Goal: Task Accomplishment & Management: Complete application form

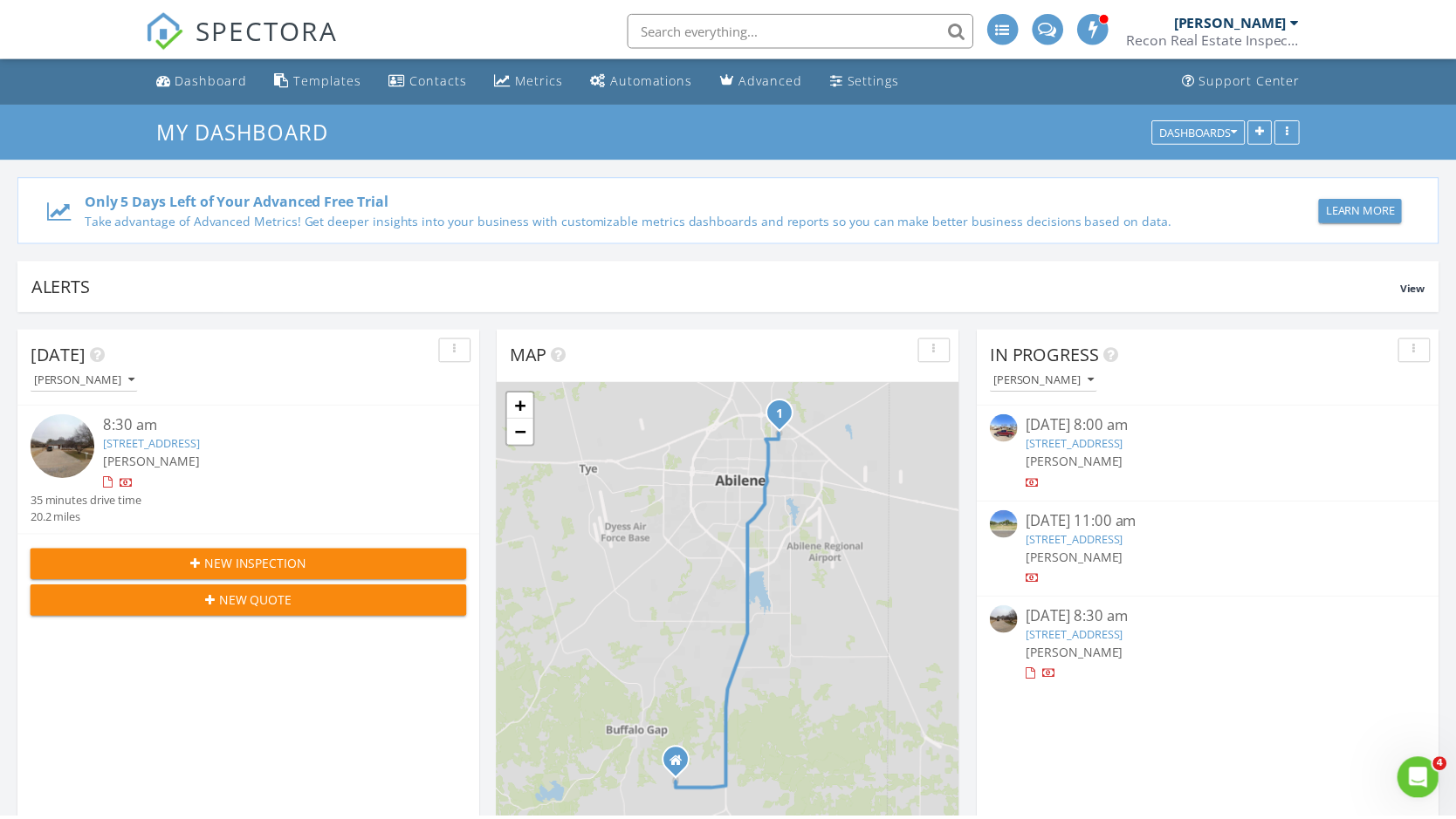
scroll to position [1589, 1457]
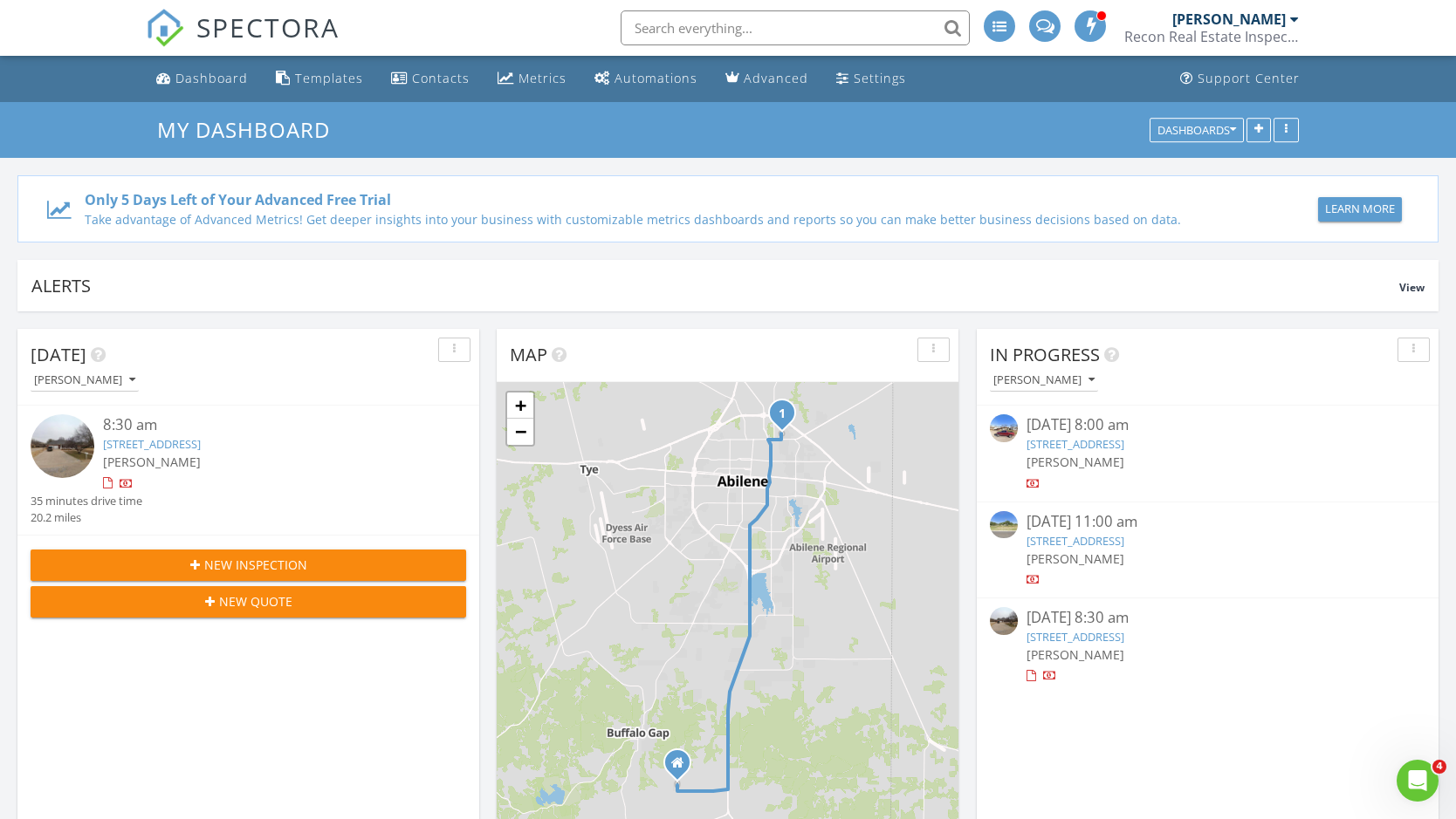
click at [201, 441] on link "[STREET_ADDRESS]" at bounding box center [152, 444] width 98 height 16
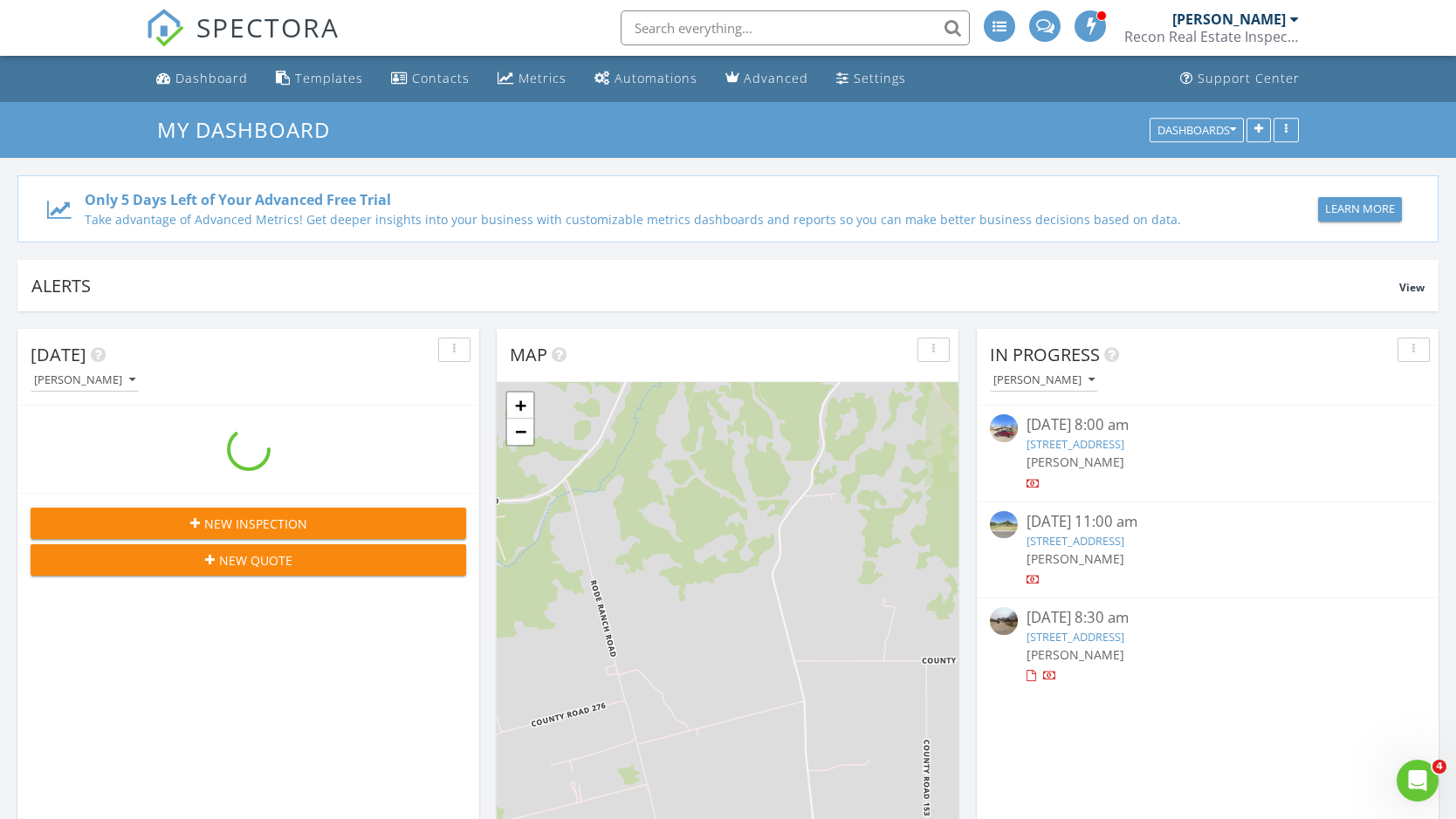
scroll to position [1615, 1483]
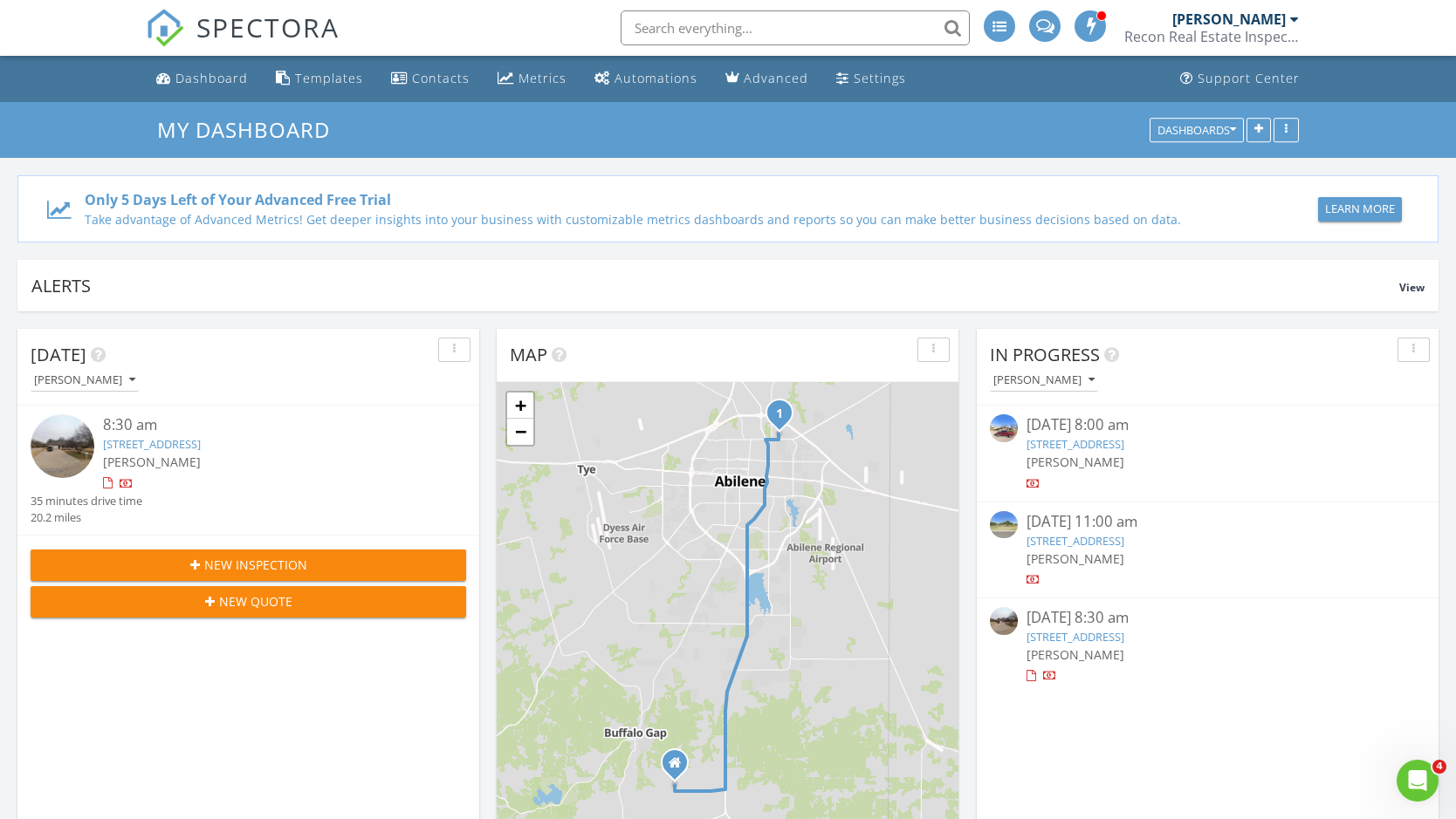
click at [201, 442] on link "[STREET_ADDRESS]" at bounding box center [152, 444] width 98 height 16
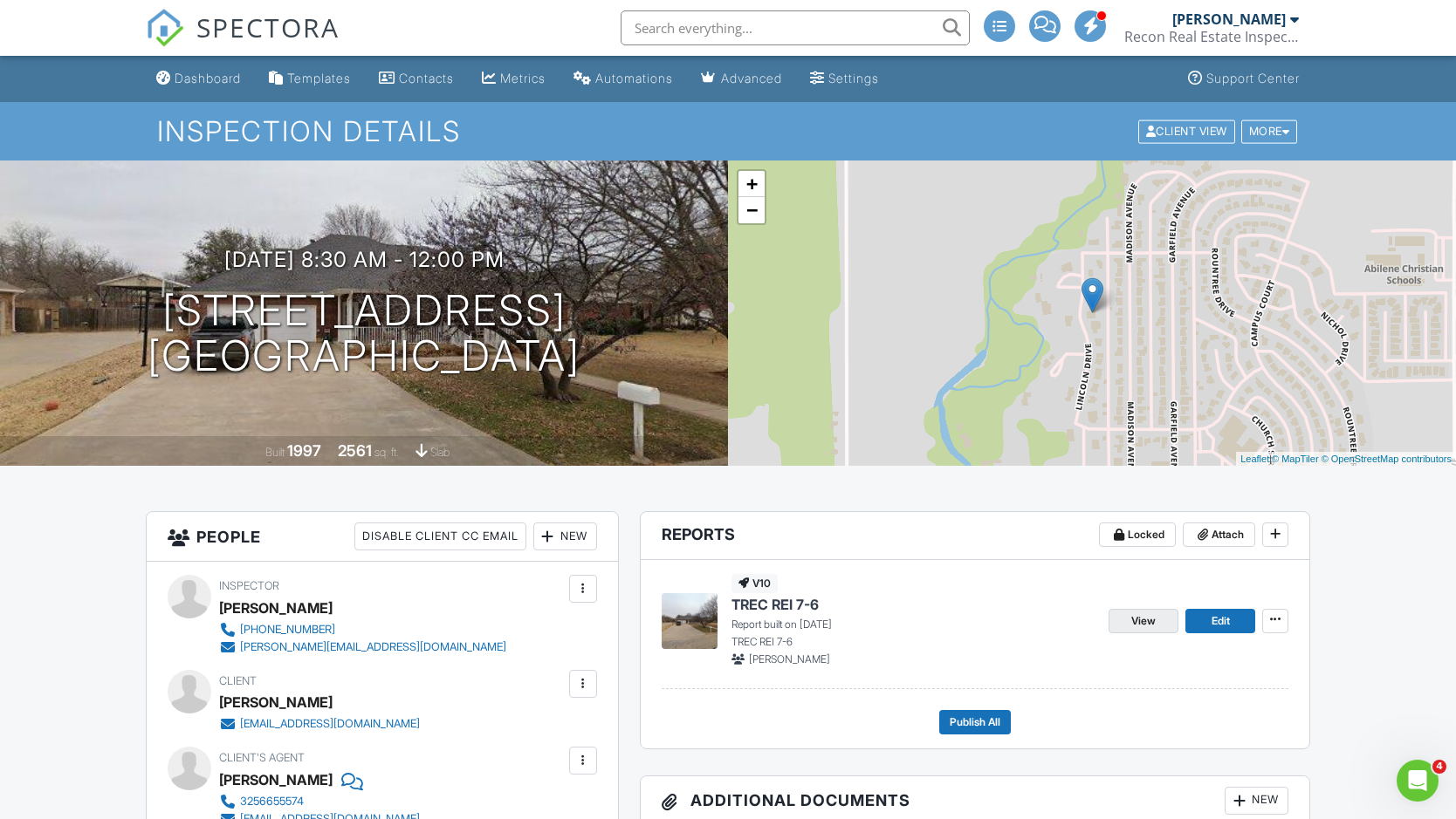
click at [1146, 629] on link "View" at bounding box center [1143, 621] width 70 height 25
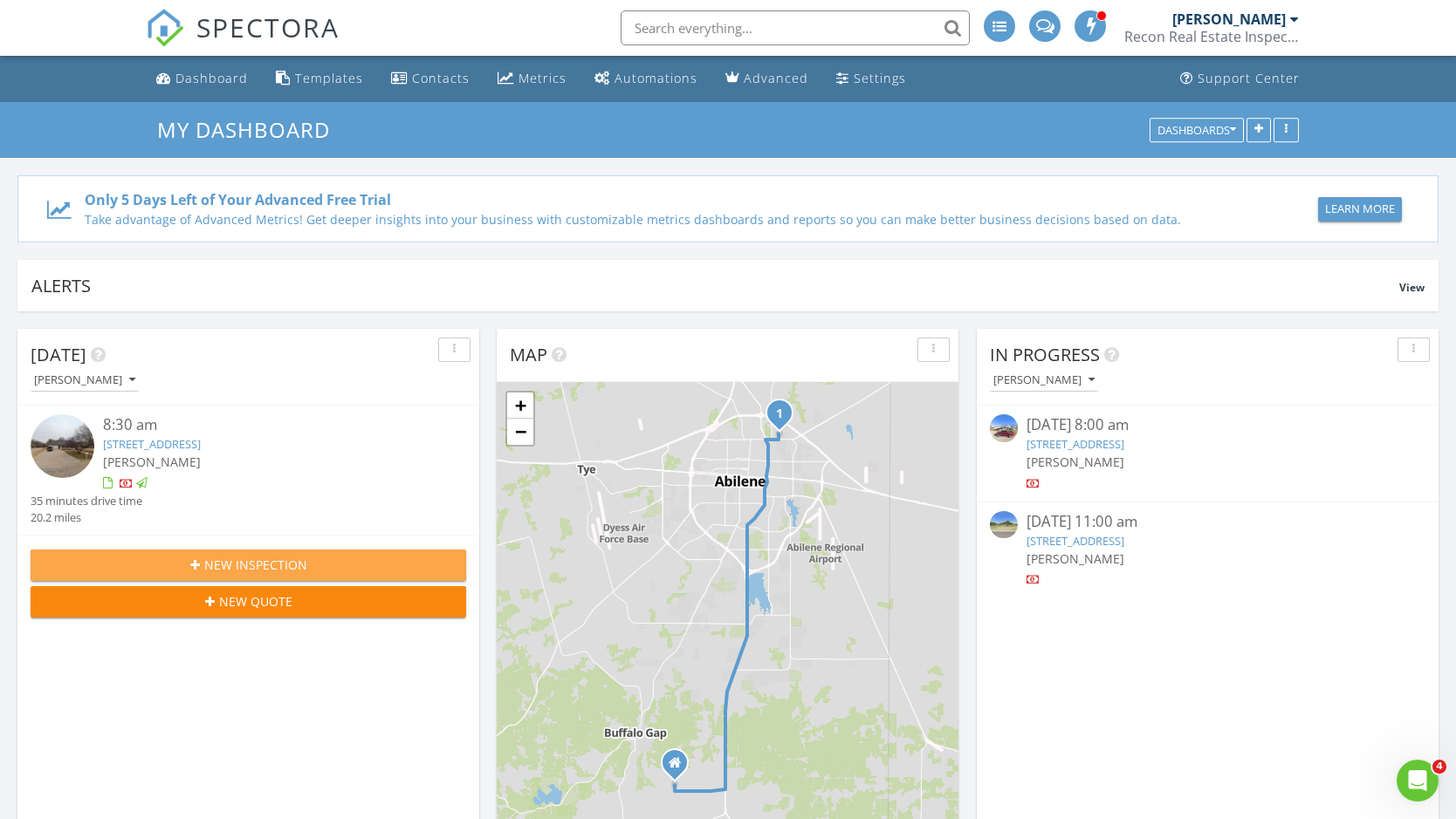
click at [299, 559] on span "New Inspection" at bounding box center [255, 565] width 103 height 19
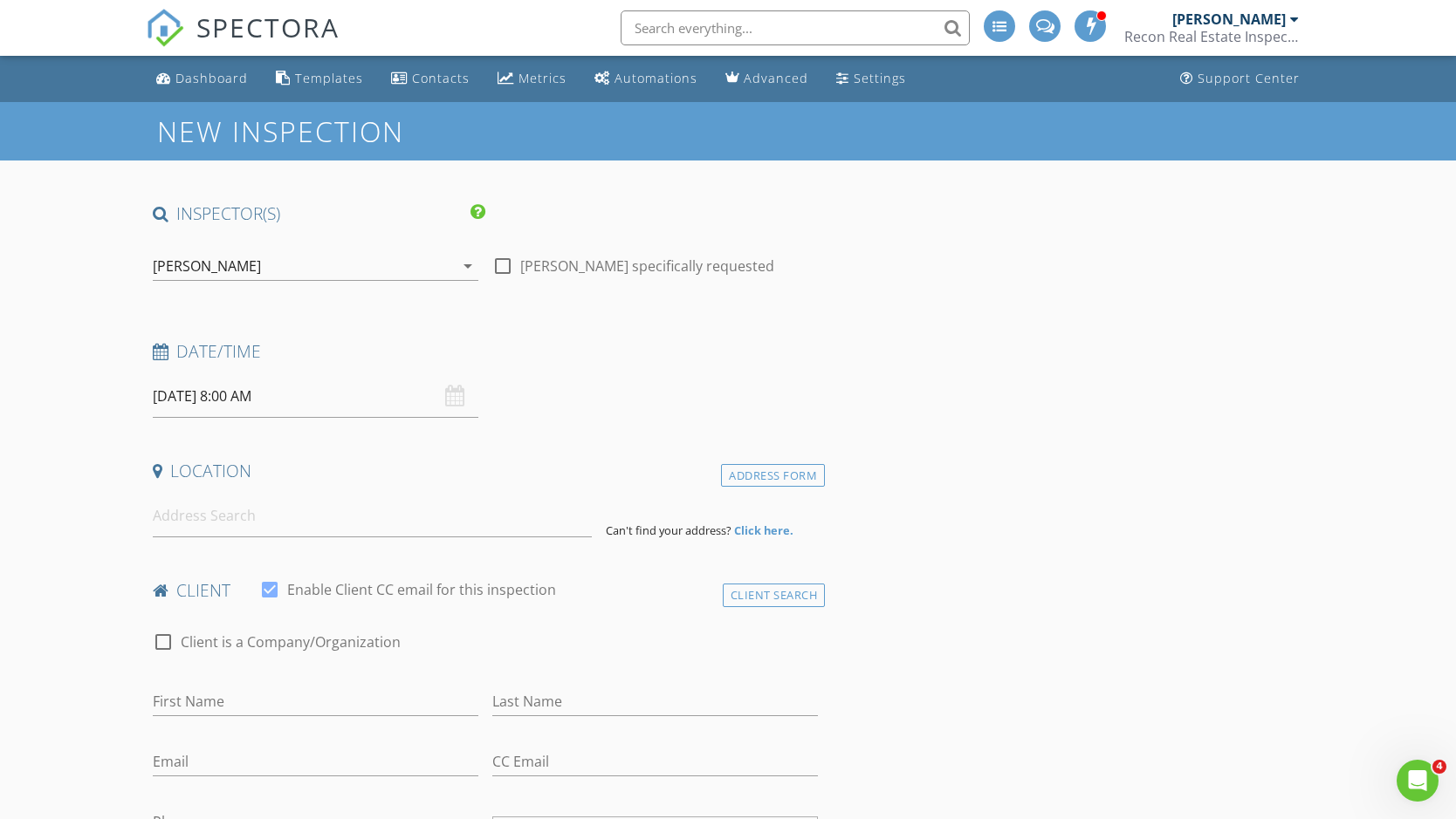
click at [239, 398] on input "08/28/2025 8:00 AM" at bounding box center [316, 397] width 325 height 42
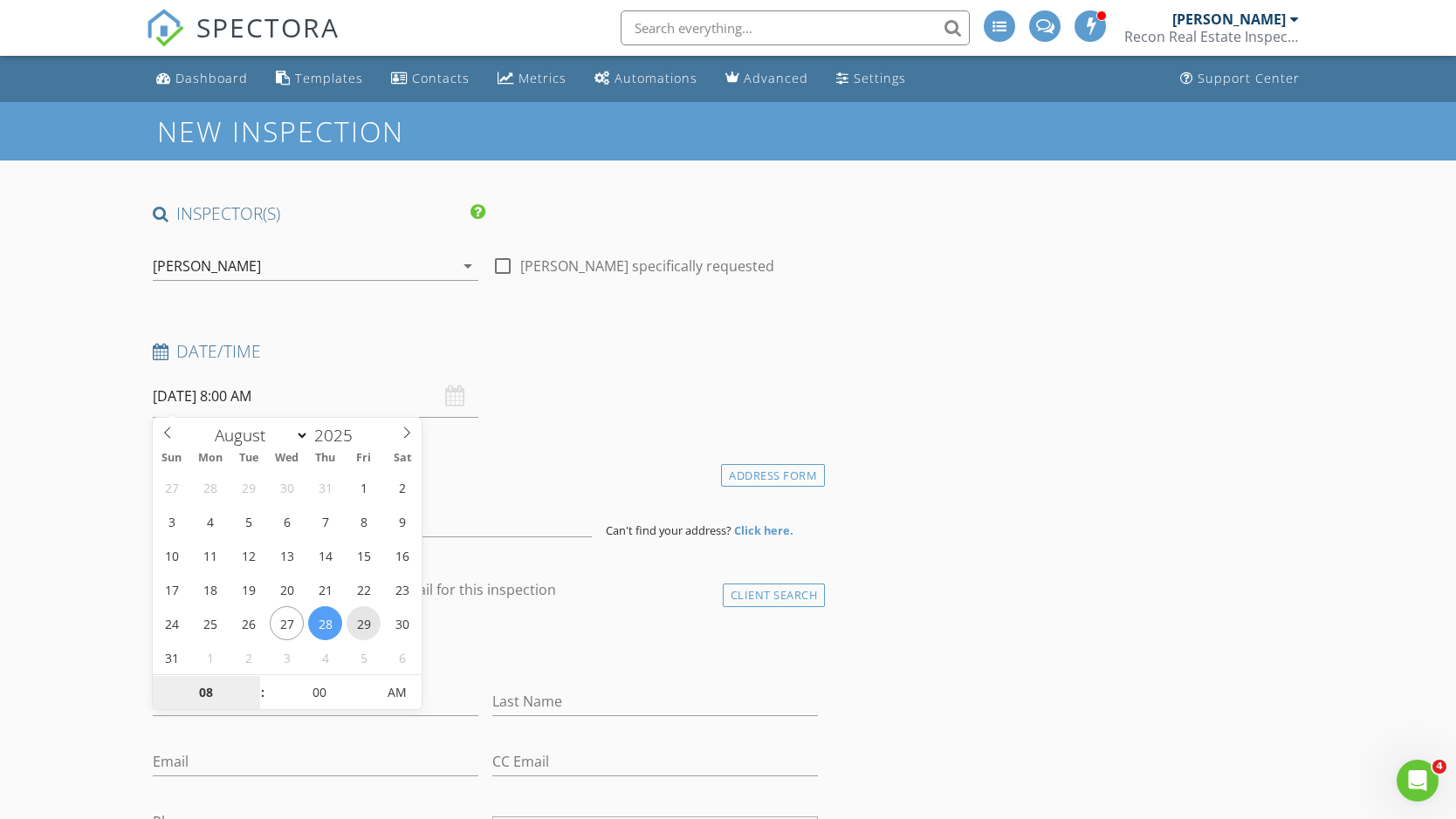
type input "08/29/2025 8:00 AM"
type input "05"
type input "08/29/2025 8:05 AM"
click at [370, 684] on span at bounding box center [367, 684] width 12 height 18
type input "10"
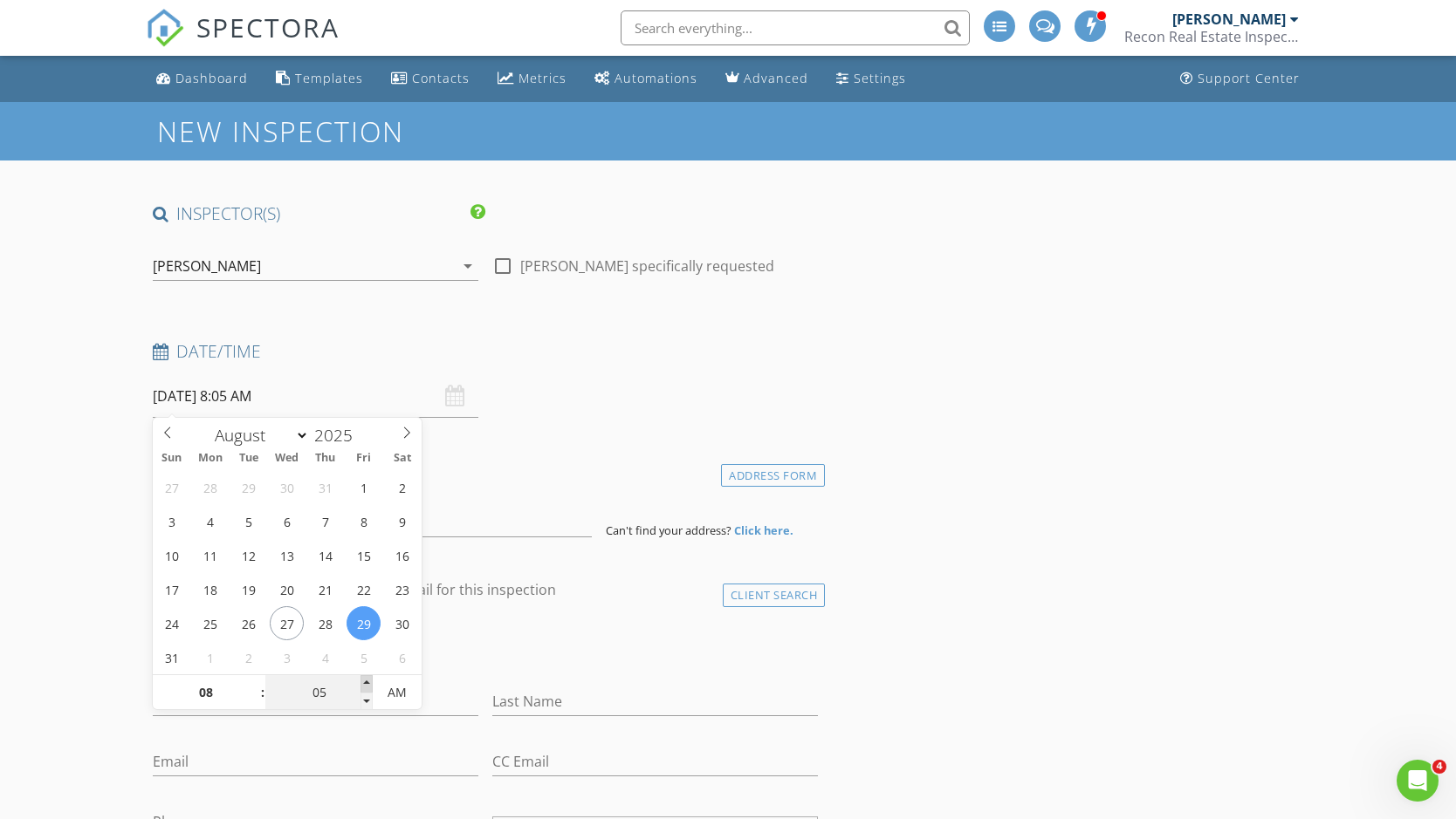
type input "08/29/2025 8:10 AM"
click at [370, 684] on span at bounding box center [367, 684] width 12 height 18
type input "15"
type input "08/29/2025 8:15 AM"
click at [370, 684] on span at bounding box center [367, 684] width 12 height 18
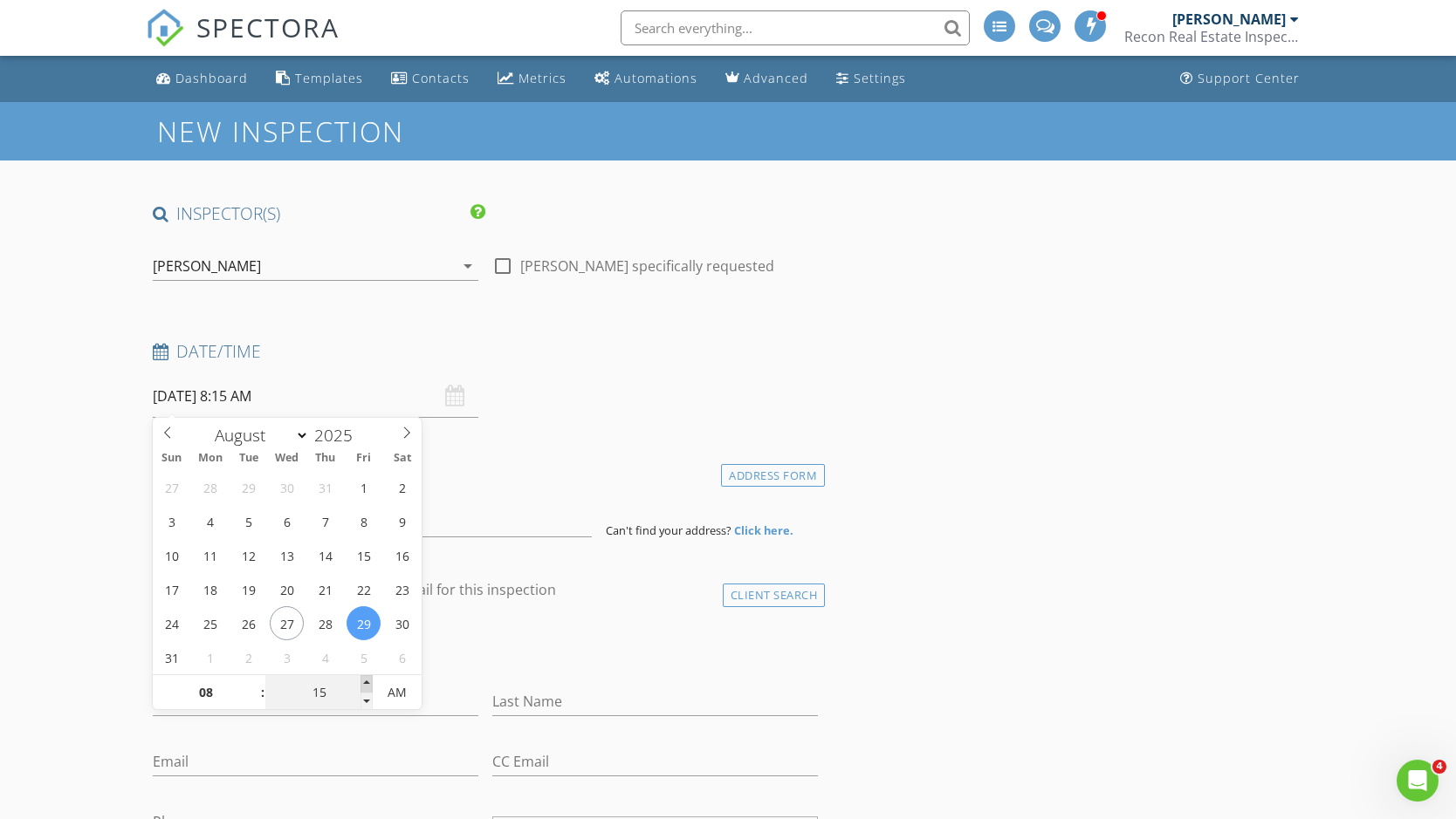
type input "20"
type input "08/29/2025 8:20 AM"
click at [370, 684] on span at bounding box center [367, 684] width 12 height 18
type input "25"
type input "08/29/2025 8:25 AM"
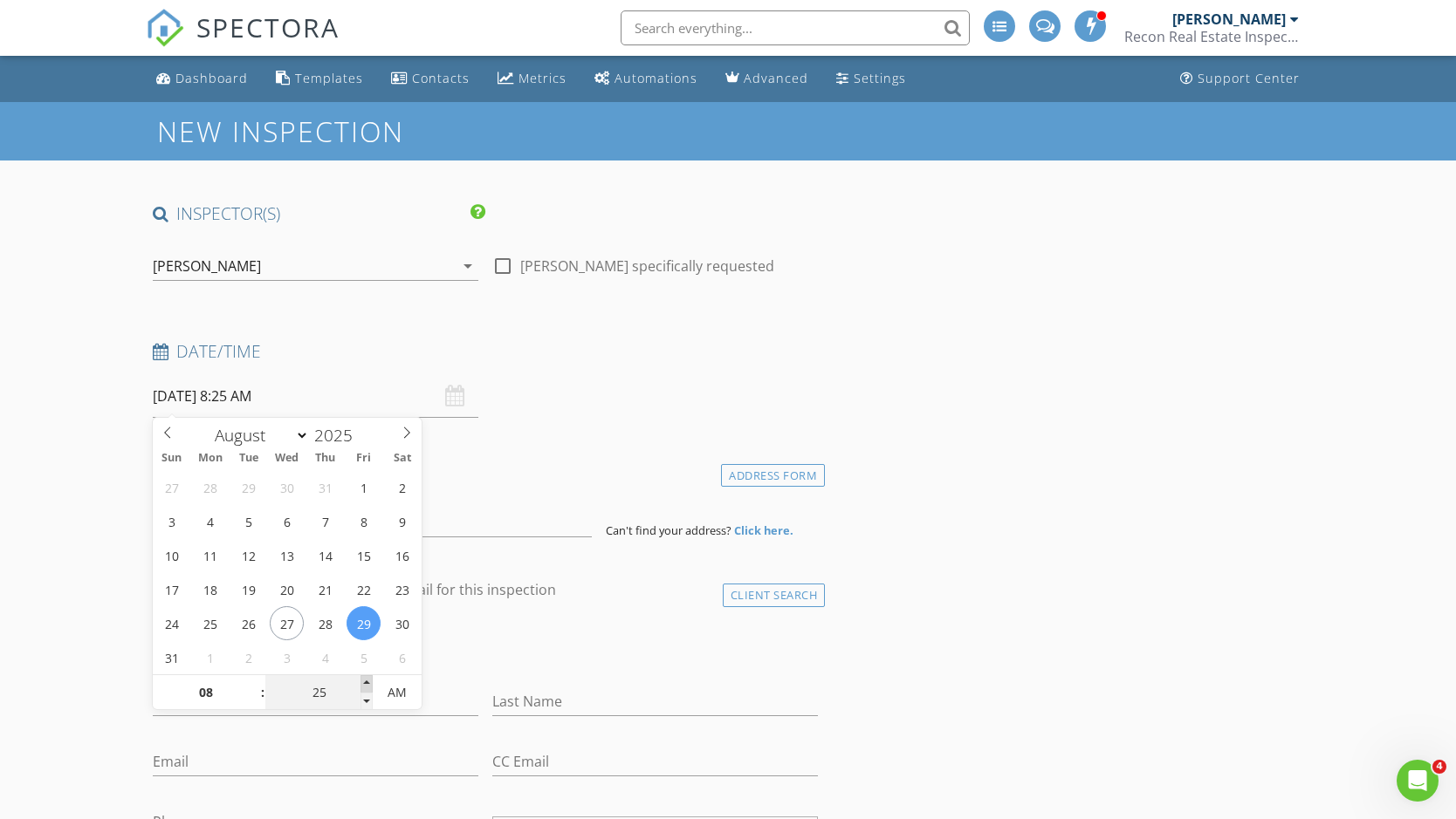
click at [370, 684] on span at bounding box center [367, 684] width 12 height 18
type input "30"
type input "[DATE] 8:30 AM"
click at [370, 684] on span at bounding box center [367, 684] width 12 height 18
type input "35"
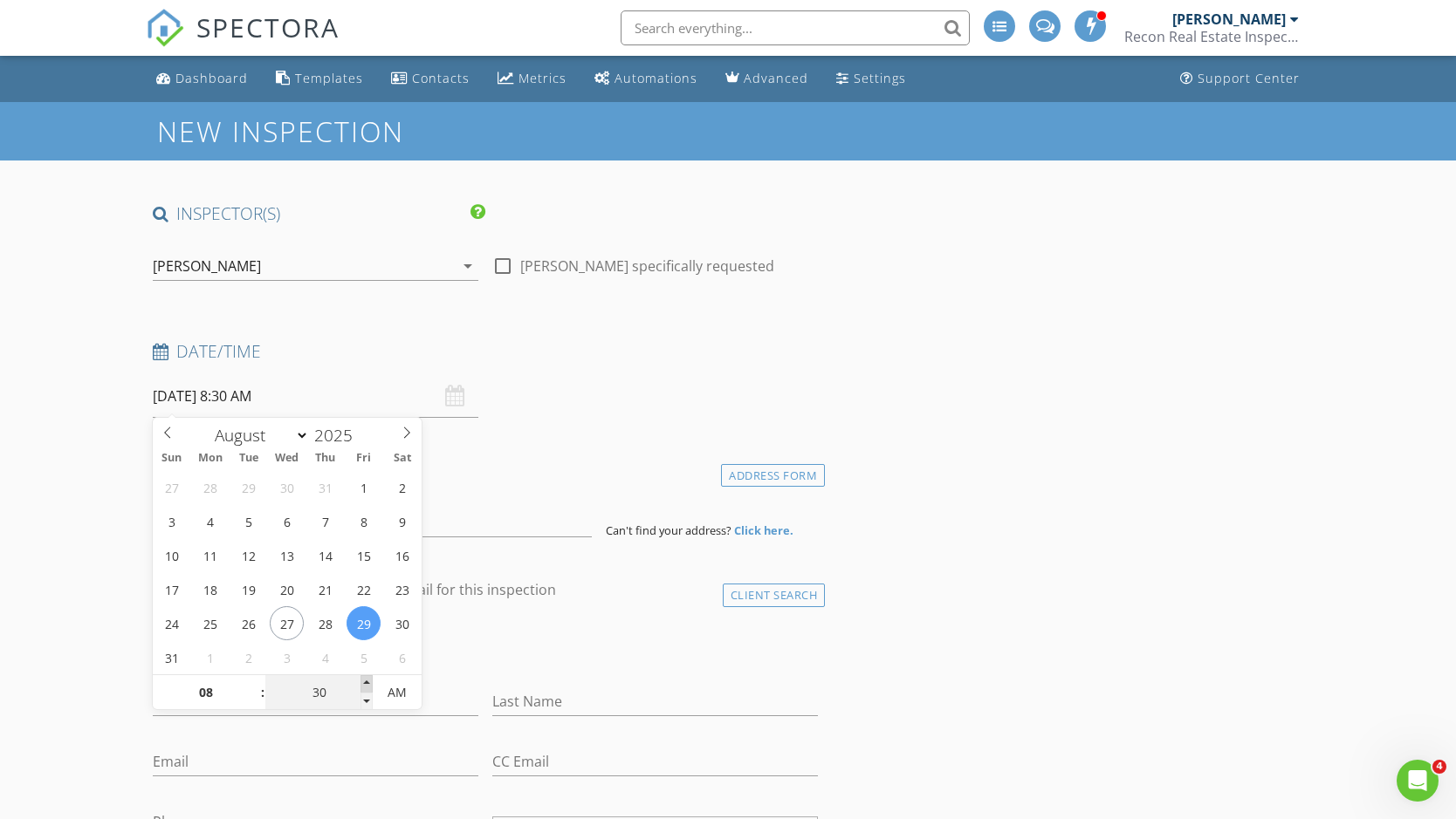
type input "08/29/2025 8:35 AM"
click at [370, 684] on span at bounding box center [367, 684] width 12 height 18
type input "30"
type input "[DATE] 8:30 AM"
click at [368, 701] on span at bounding box center [367, 701] width 12 height 18
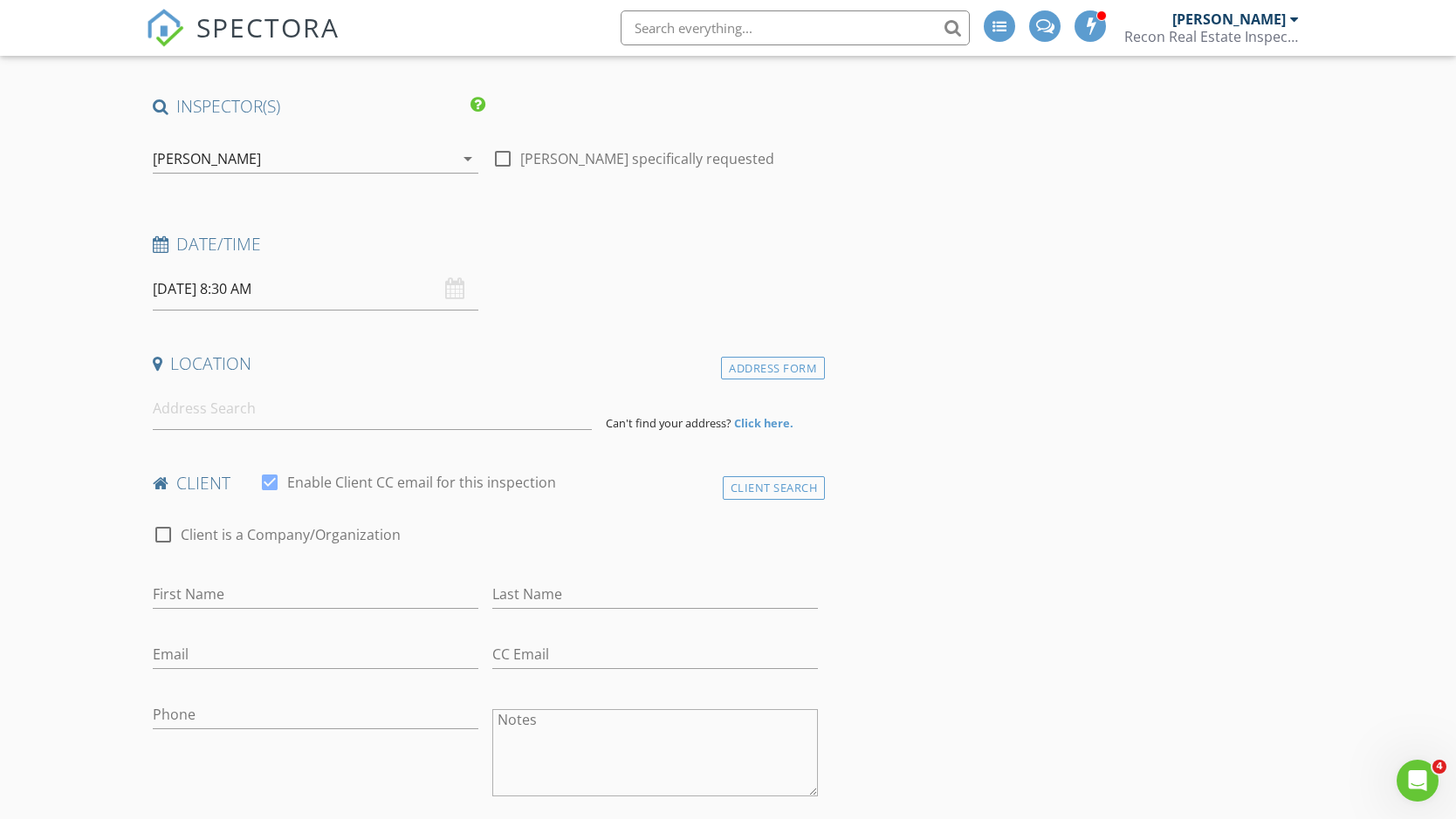
scroll to position [117, 0]
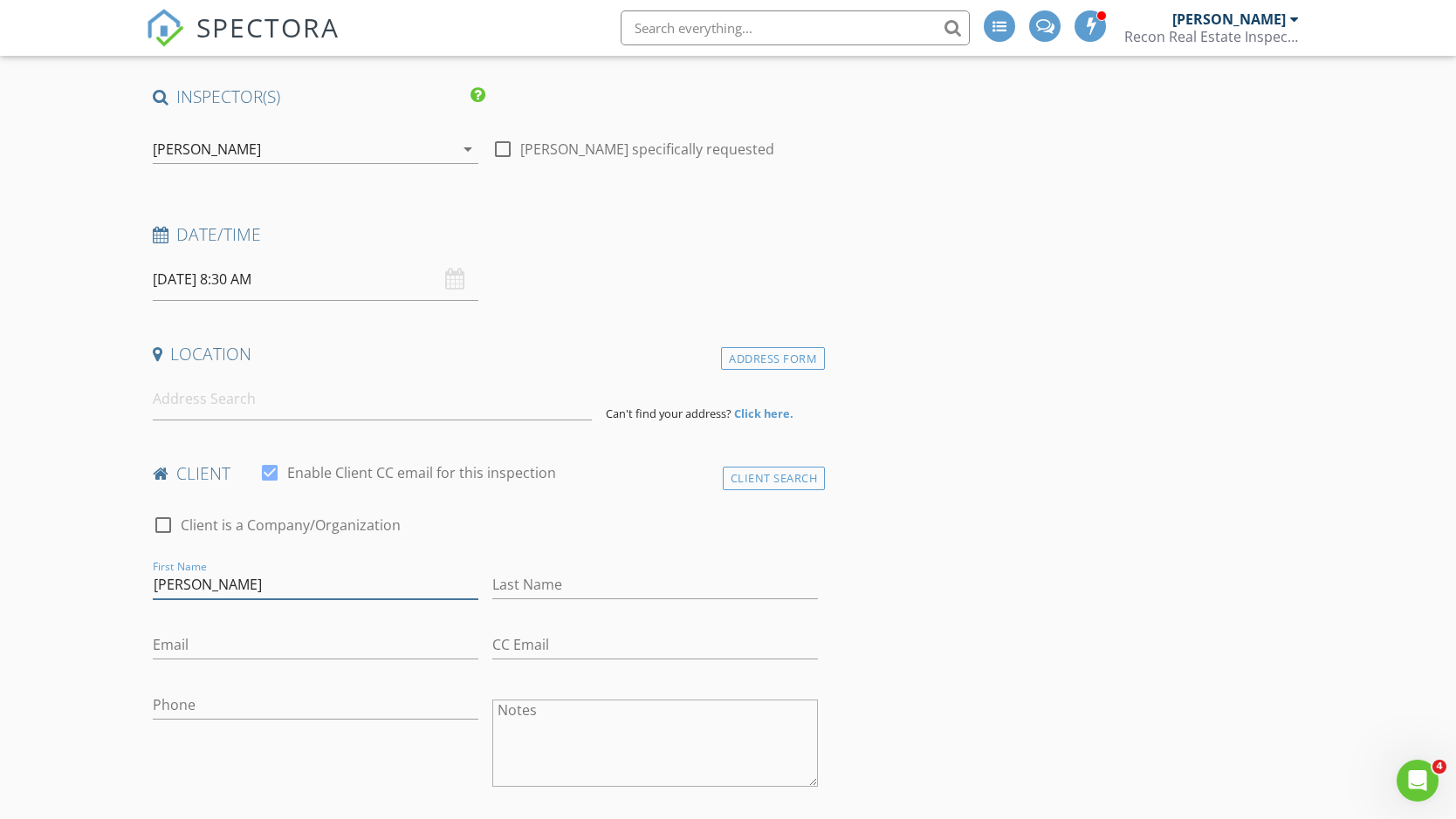
type input "[PERSON_NAME]"
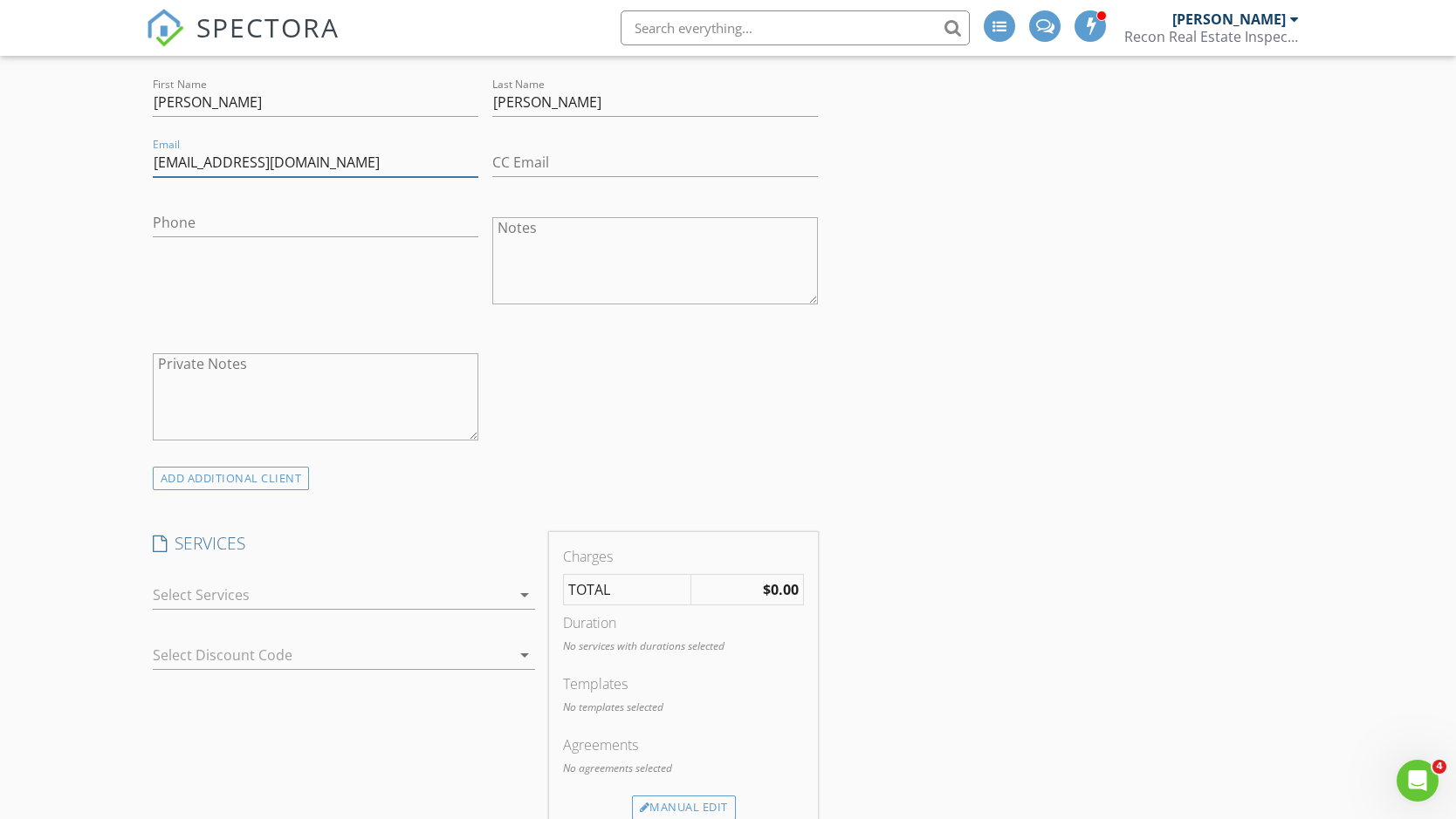
scroll to position [671, 0]
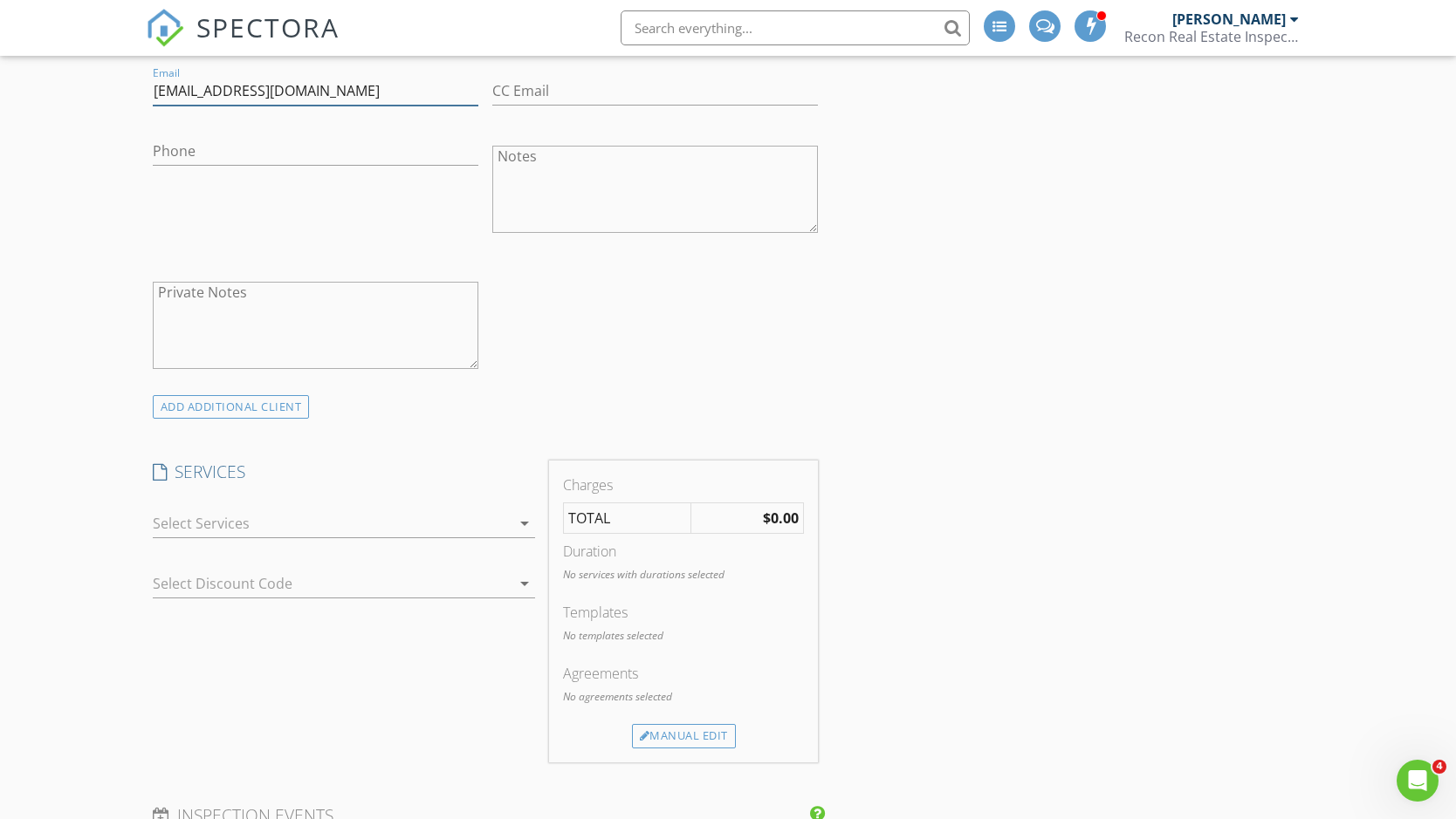
type input "[EMAIL_ADDRESS][DOMAIN_NAME]"
click at [525, 519] on icon "arrow_drop_down" at bounding box center [525, 524] width 21 height 21
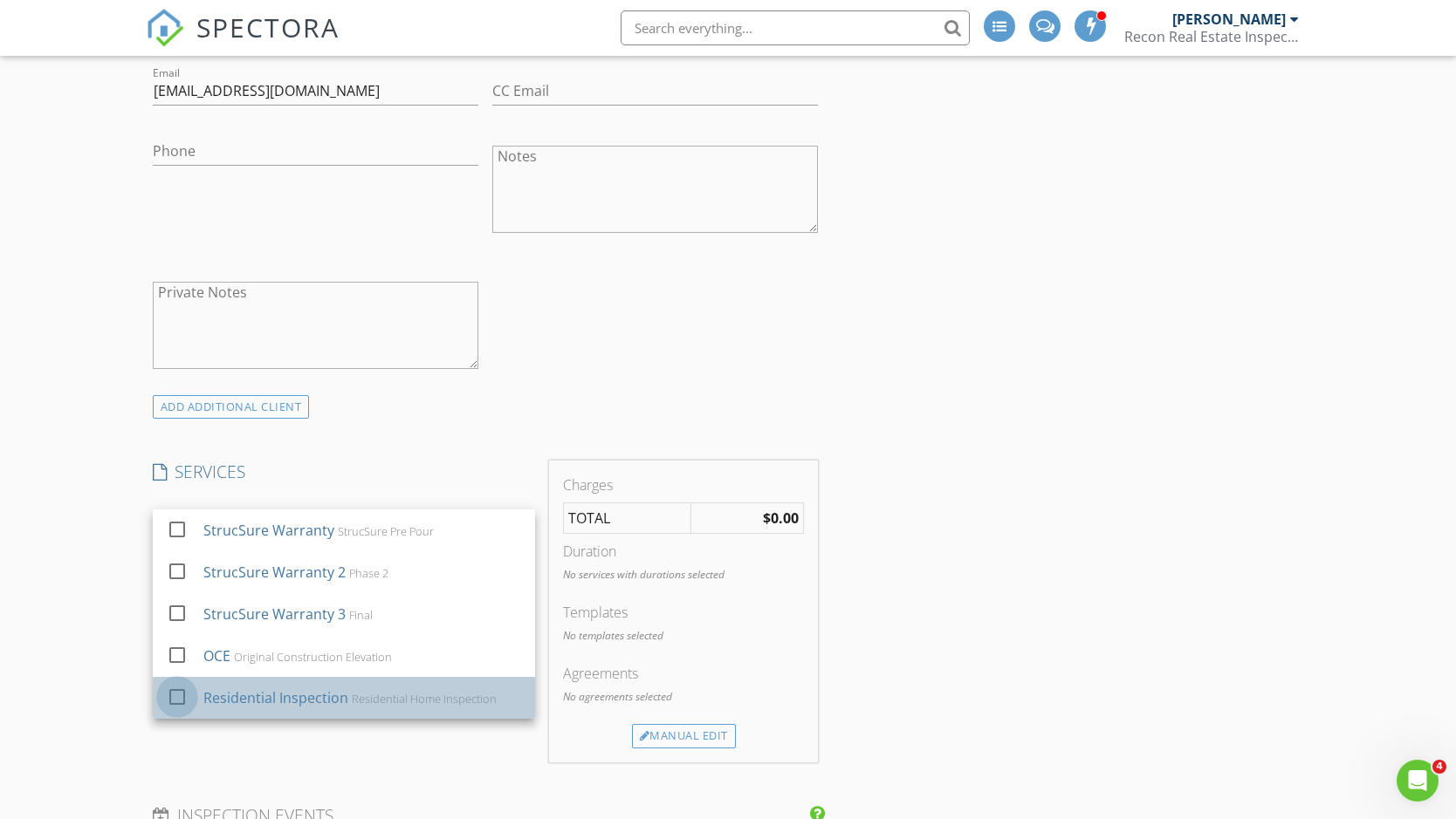
click at [175, 693] on div at bounding box center [178, 697] width 30 height 30
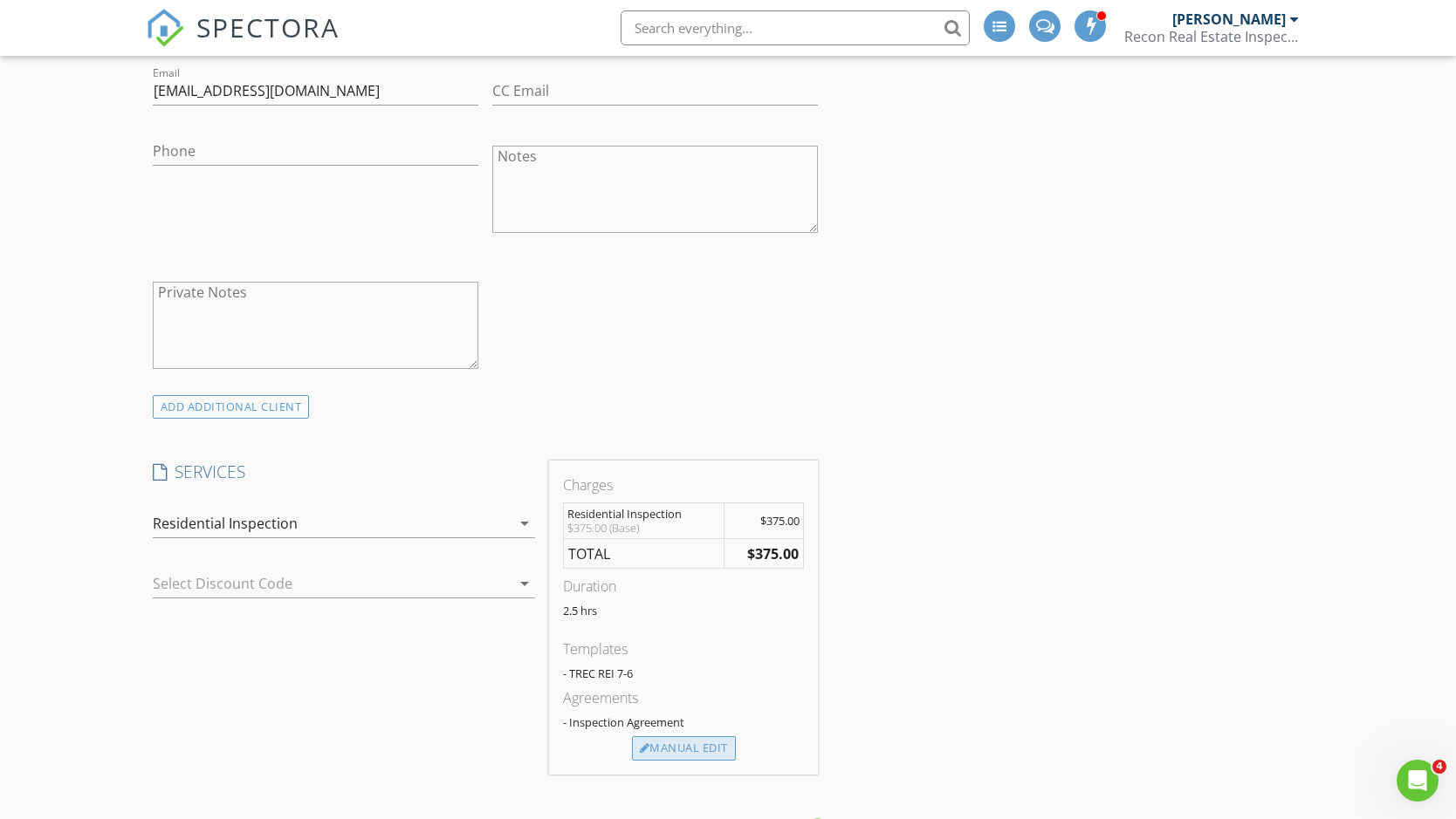
click at [713, 739] on div "Manual Edit" at bounding box center [683, 748] width 103 height 25
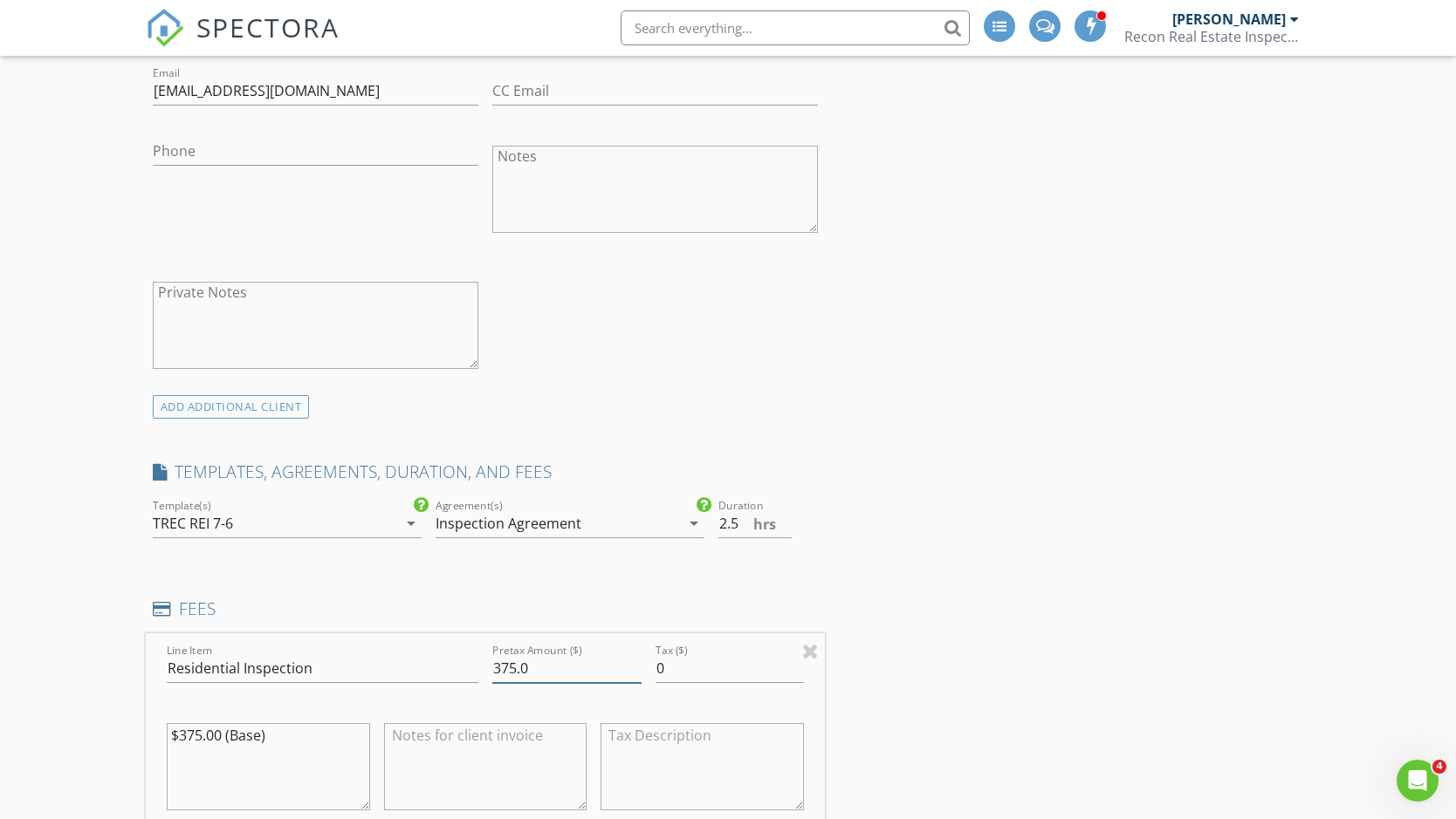
drag, startPoint x: 516, startPoint y: 666, endPoint x: 528, endPoint y: 671, distance: 13.0
click at [516, 666] on input "375.0" at bounding box center [567, 668] width 149 height 29
type input "400.00"
type input "3"
click at [784, 517] on input "3" at bounding box center [755, 524] width 73 height 29
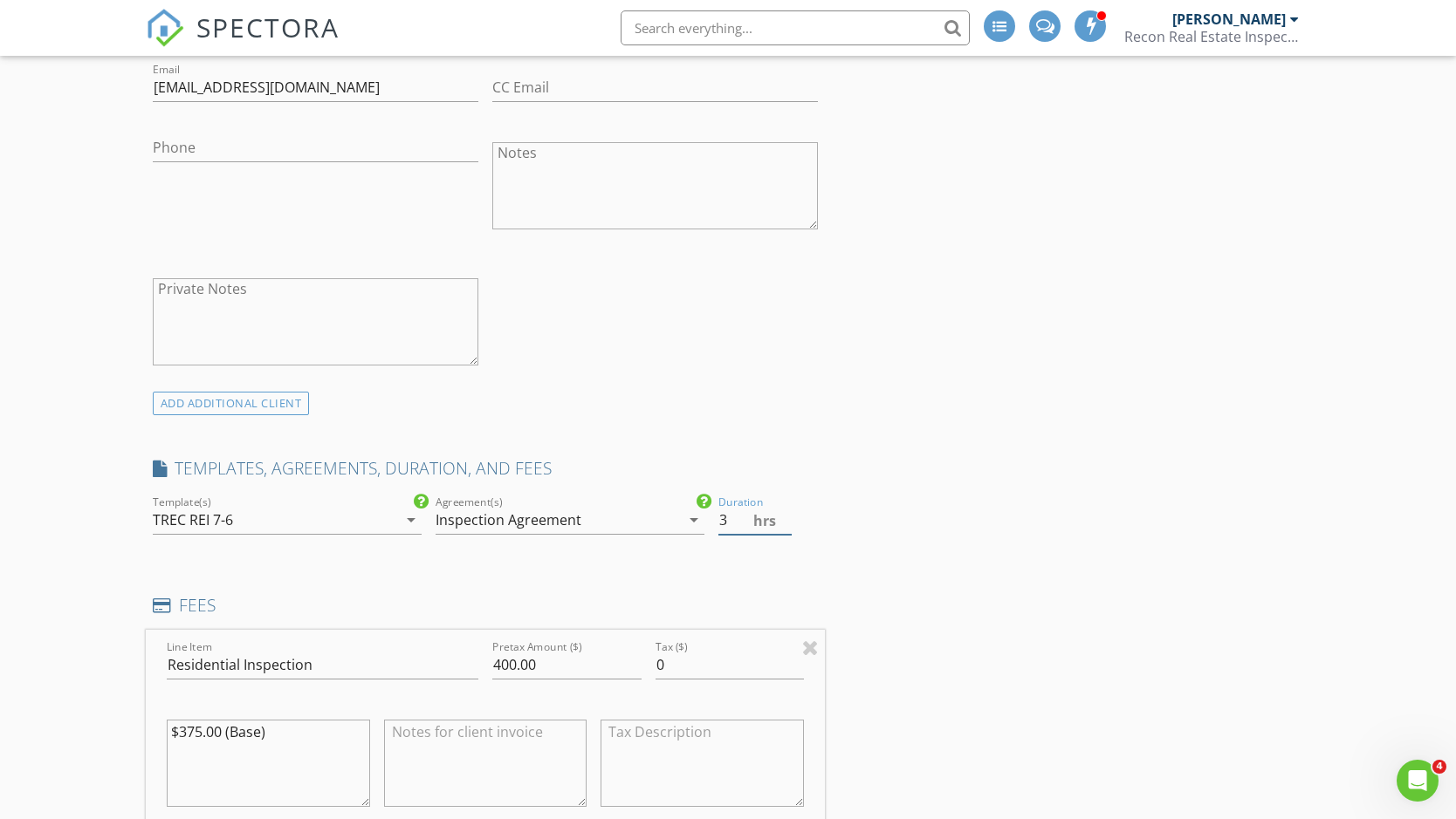
scroll to position [767, 0]
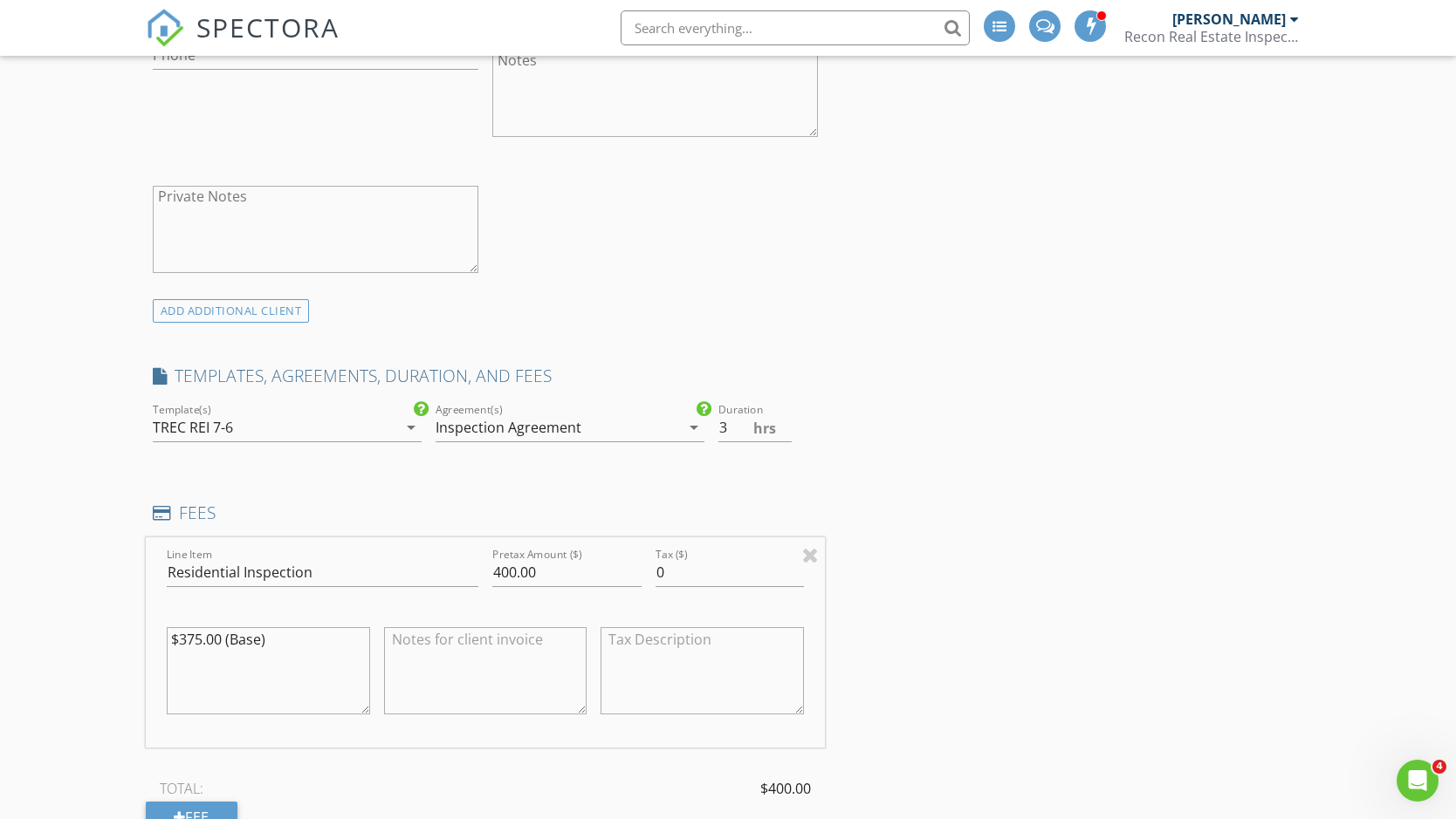
drag, startPoint x: 291, startPoint y: 643, endPoint x: 96, endPoint y: 634, distance: 195.2
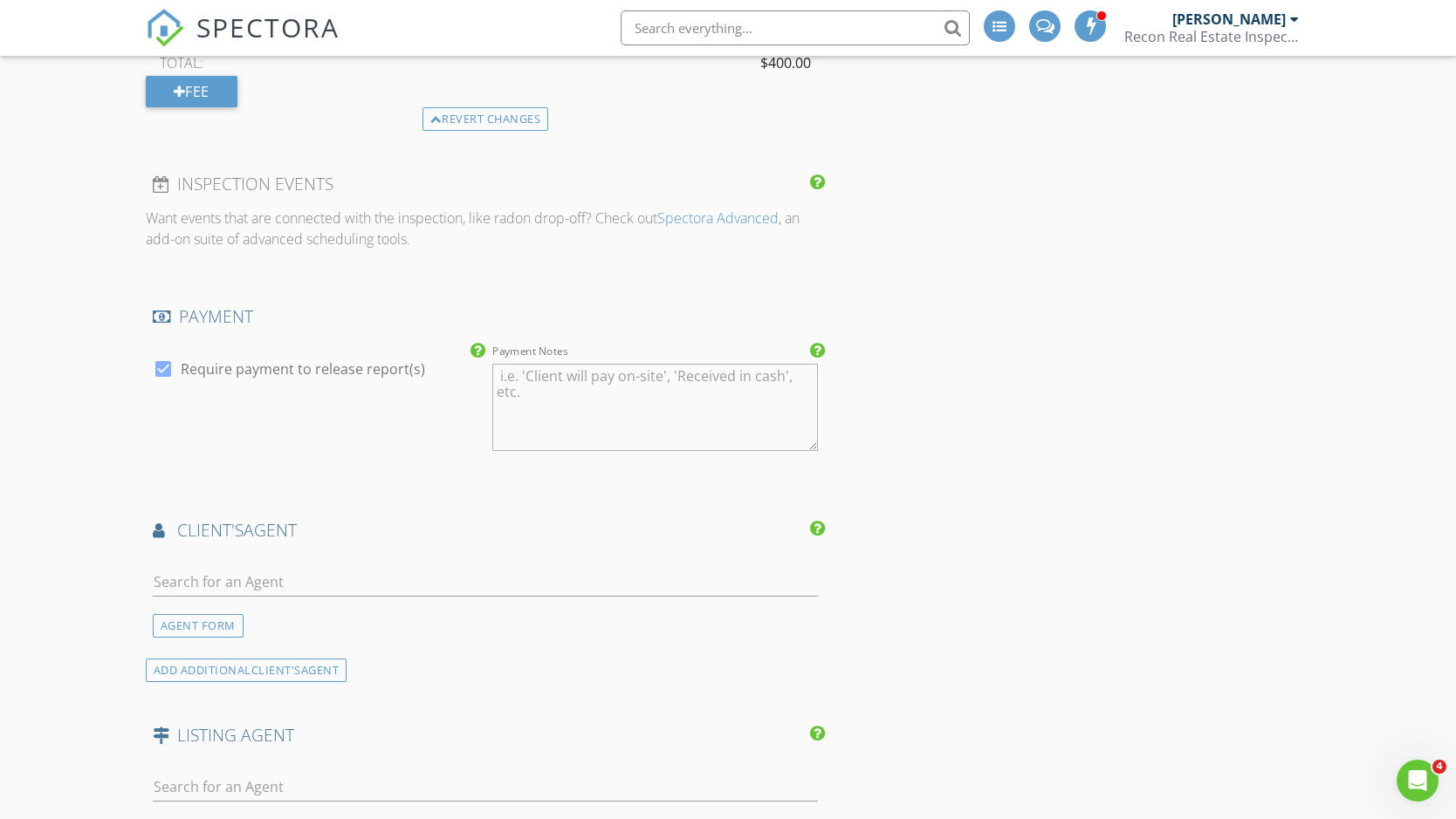
scroll to position [1611, 0]
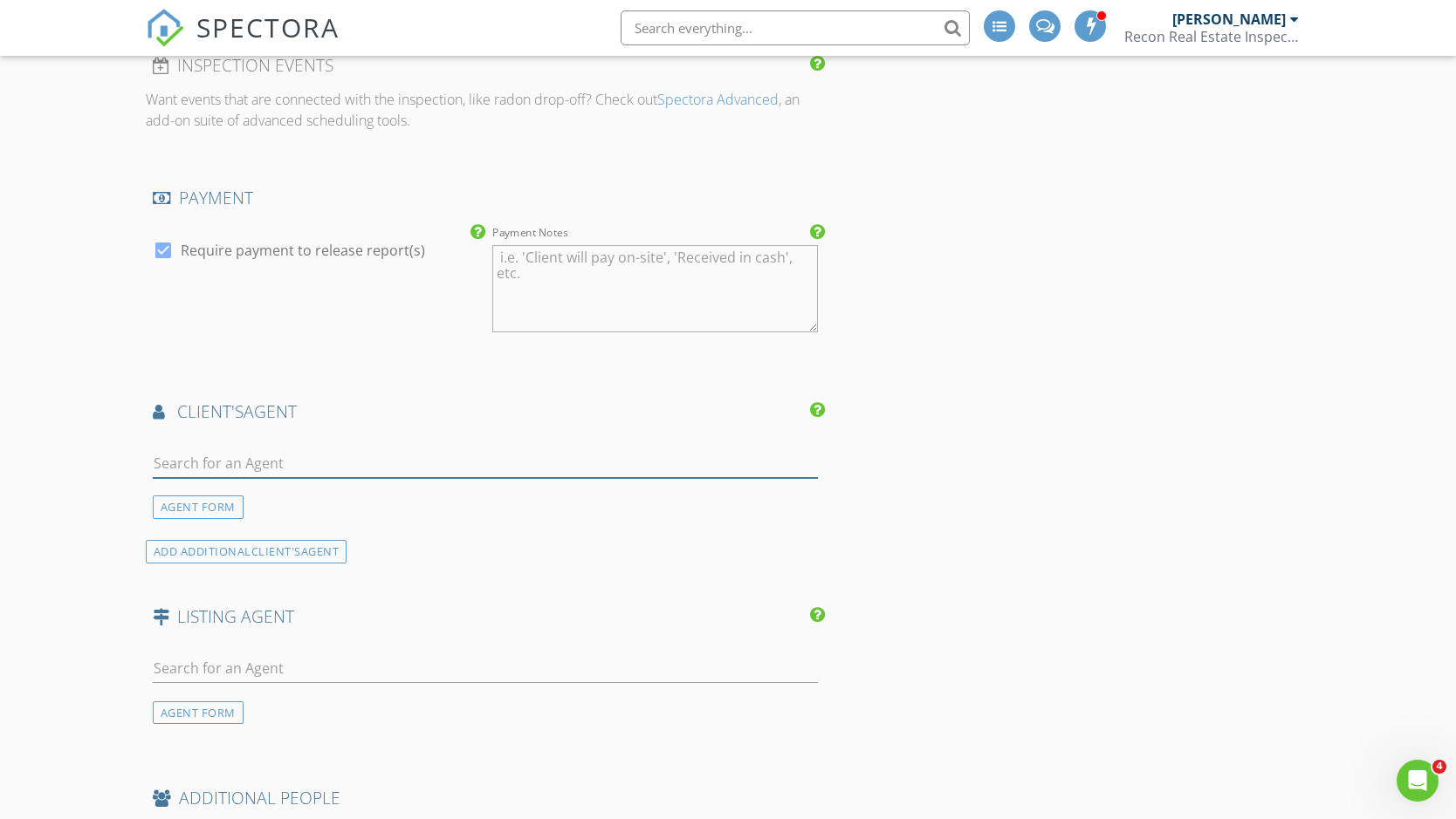
click at [208, 460] on input "text" at bounding box center [485, 463] width 665 height 29
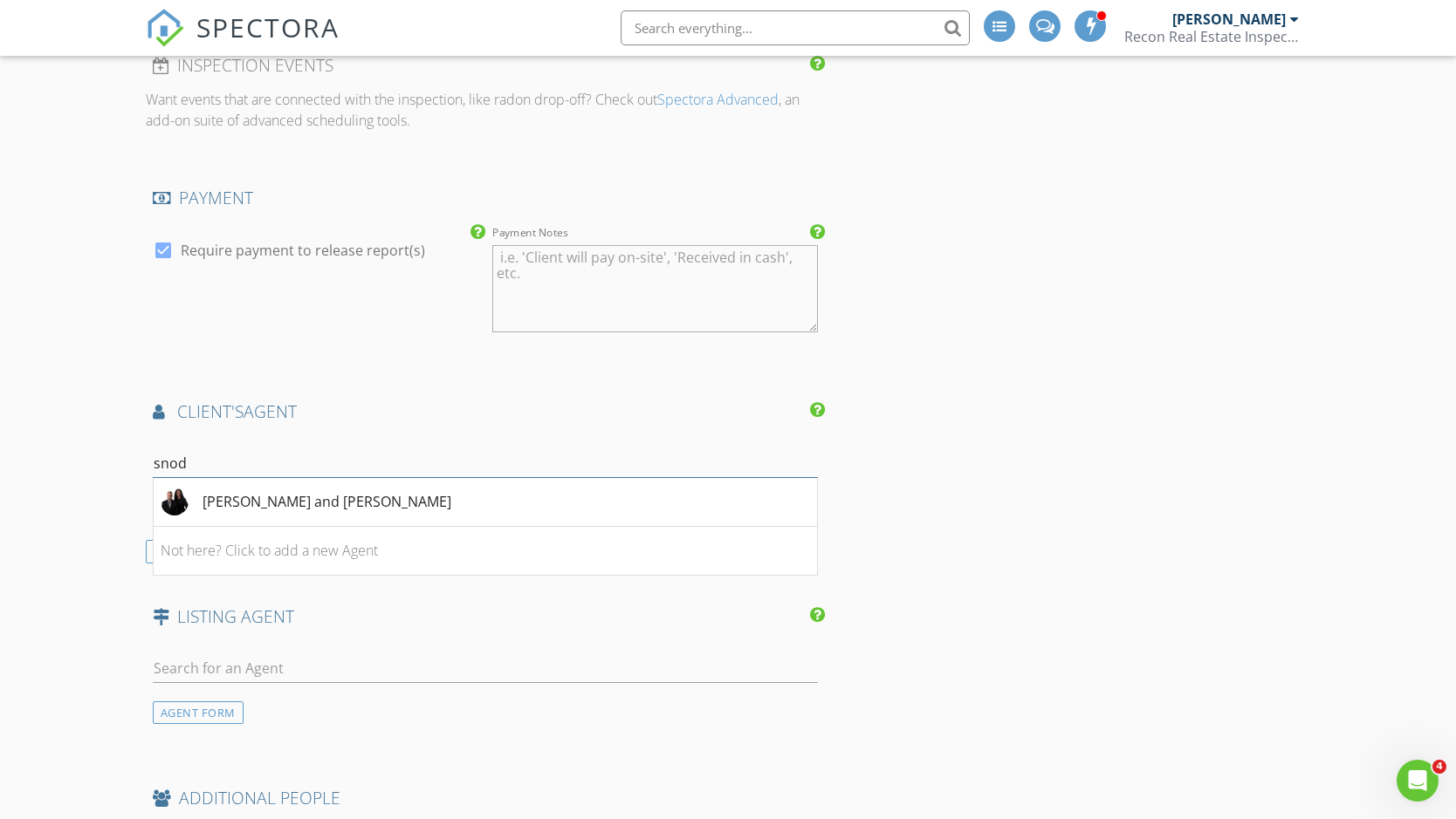
type input "snow"
drag, startPoint x: 208, startPoint y: 460, endPoint x: 285, endPoint y: 489, distance: 82.3
click at [285, 491] on div "[PERSON_NAME] and [PERSON_NAME]" at bounding box center [326, 502] width 248 height 21
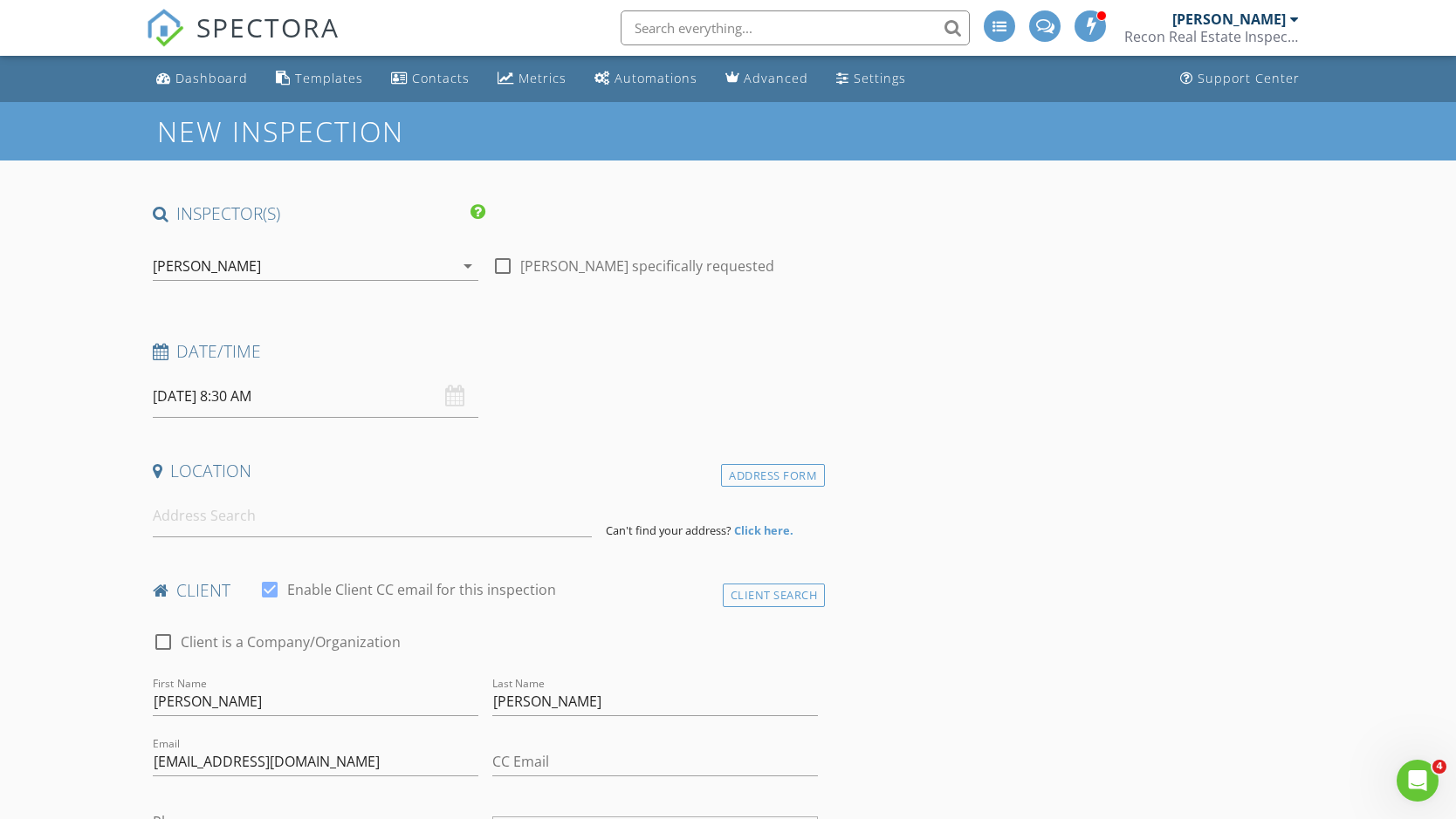
scroll to position [133, 0]
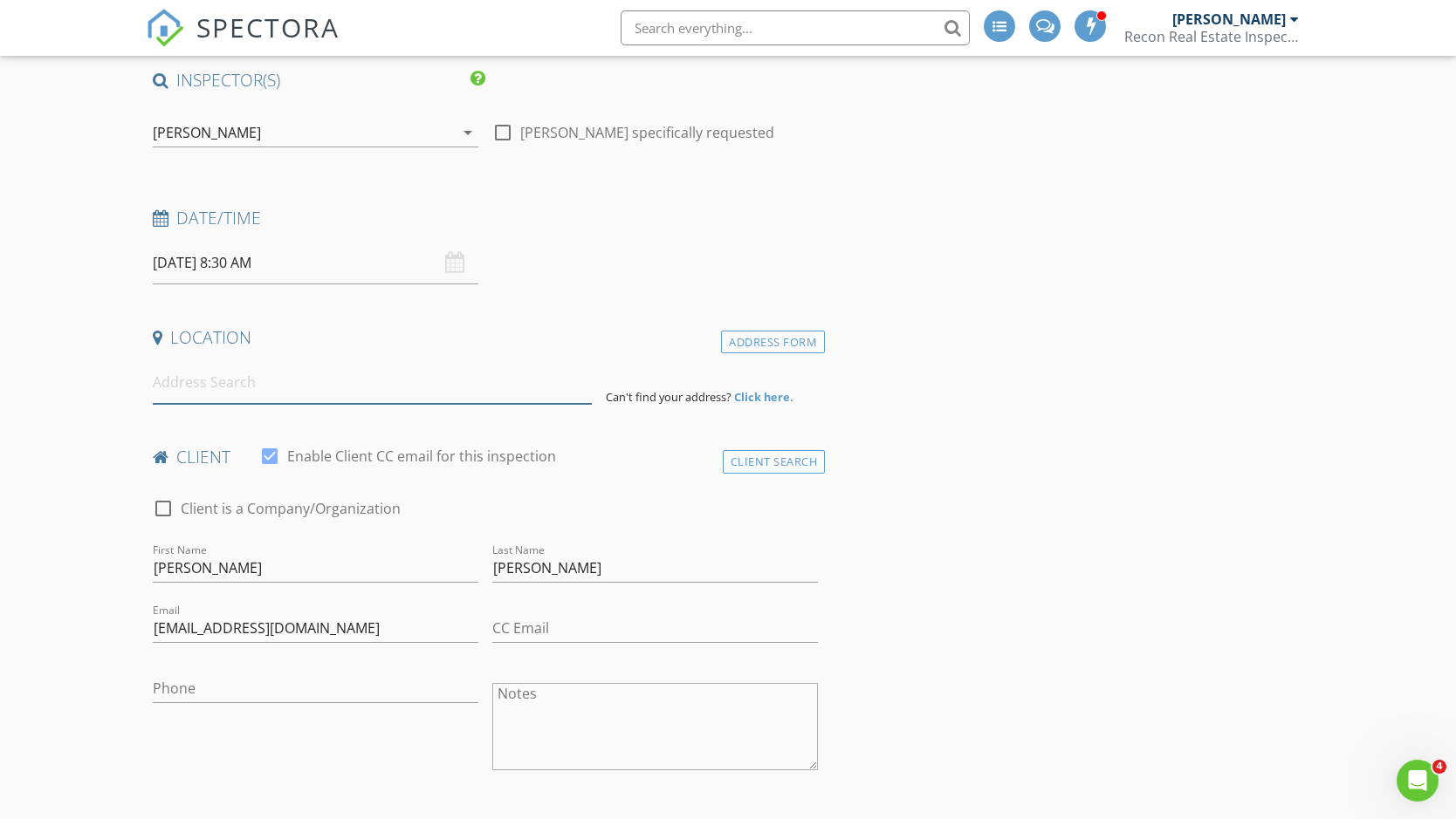
click at [309, 374] on input at bounding box center [372, 383] width 439 height 42
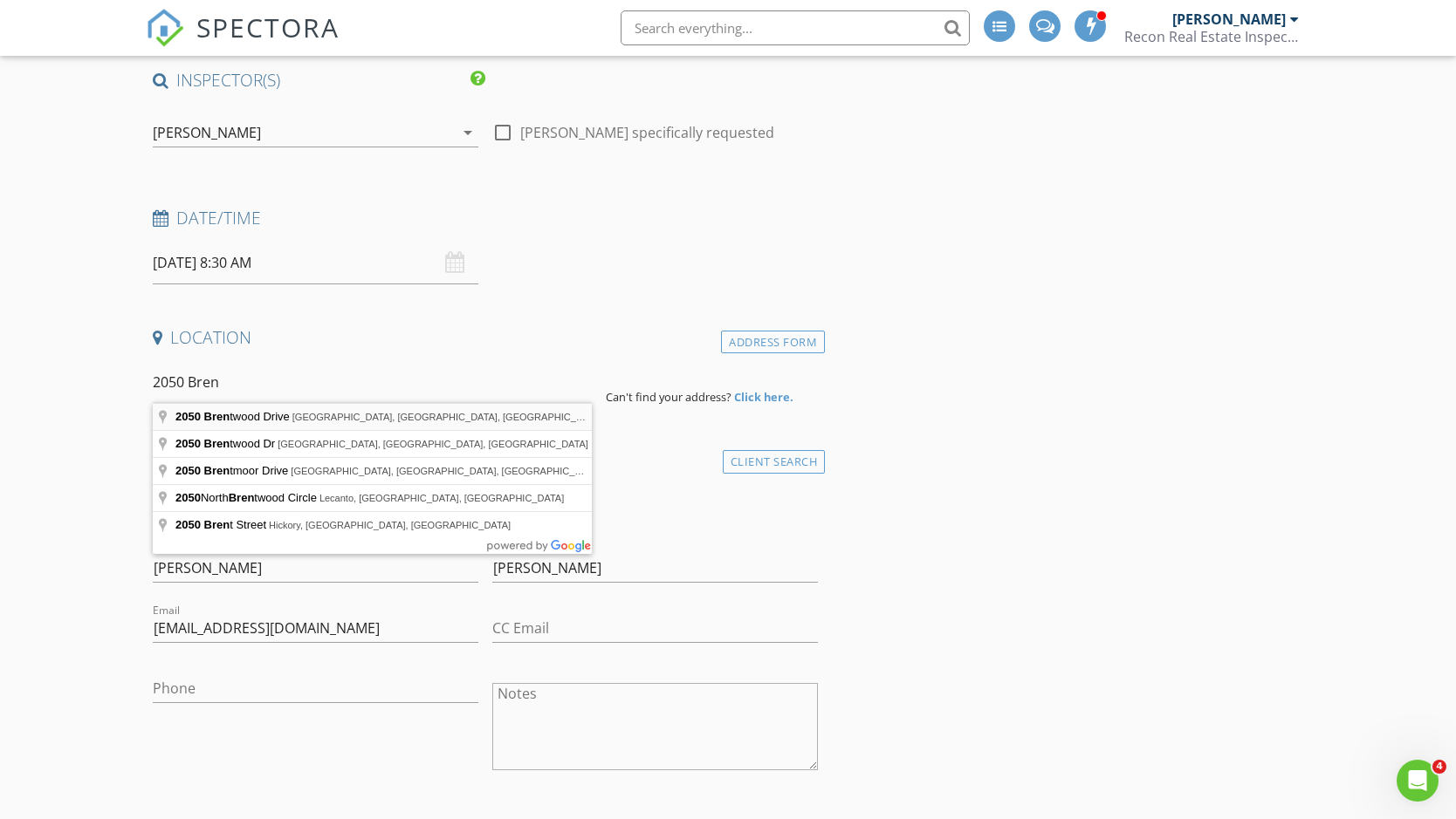
type input "2050 Brentwood Drive, Abilene, TX, USA"
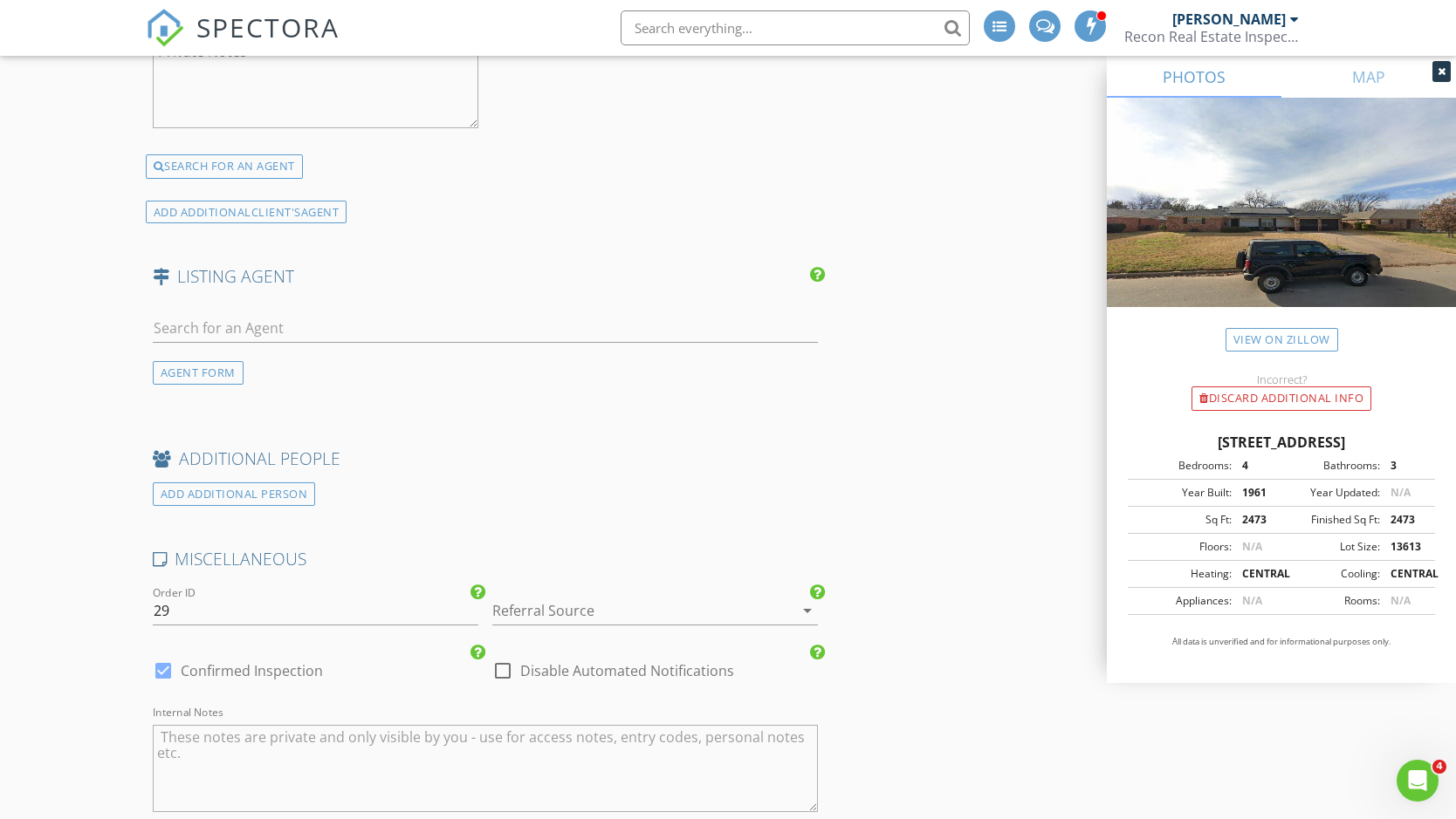
scroll to position [3030, 0]
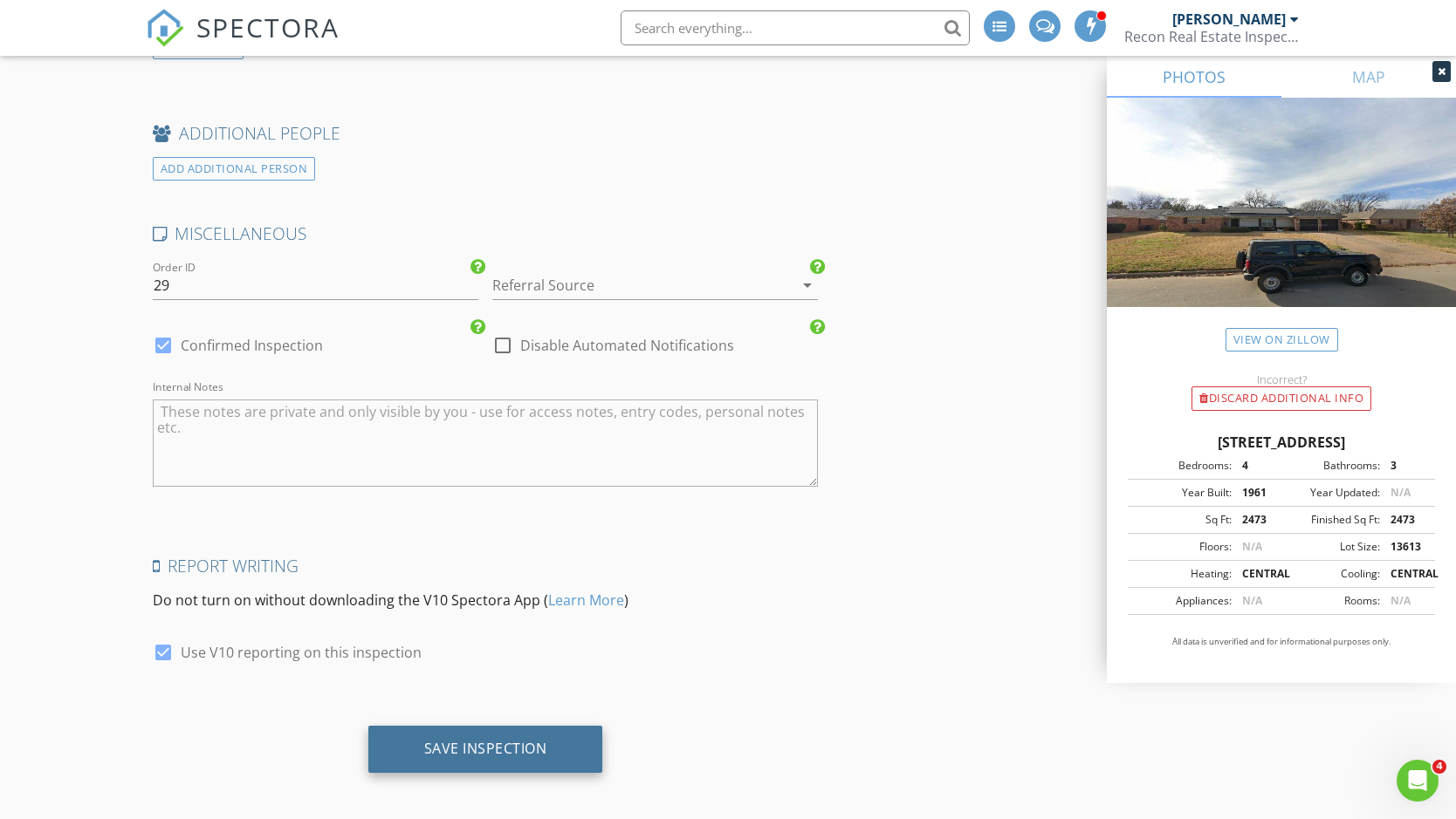
click at [536, 739] on div "Save Inspection" at bounding box center [485, 748] width 123 height 18
